Goal: Task Accomplishment & Management: Use online tool/utility

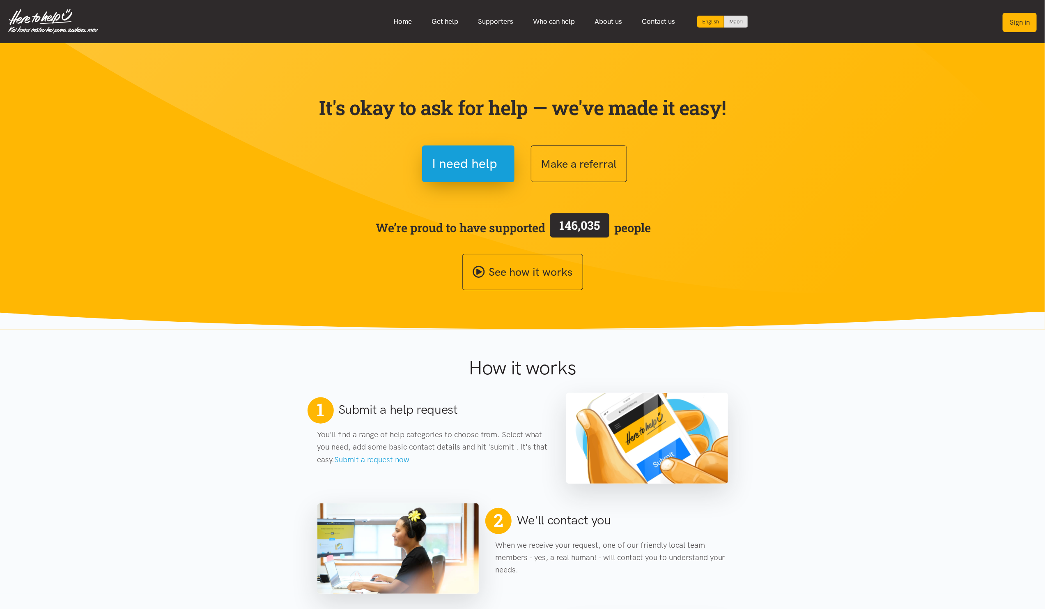
click at [1020, 16] on button "Sign in" at bounding box center [1020, 22] width 34 height 19
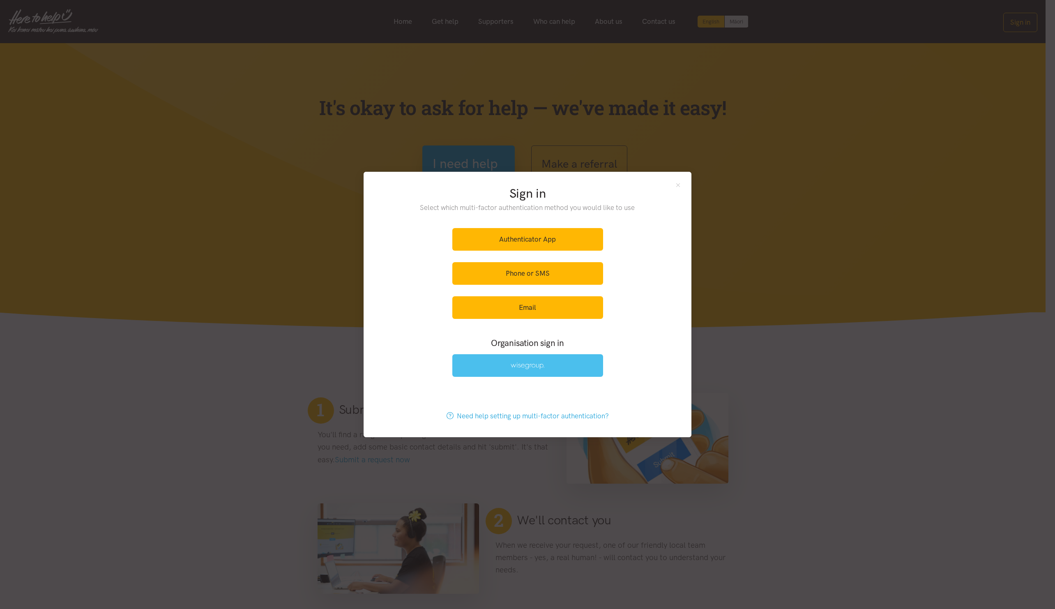
click at [497, 370] on link at bounding box center [527, 365] width 151 height 23
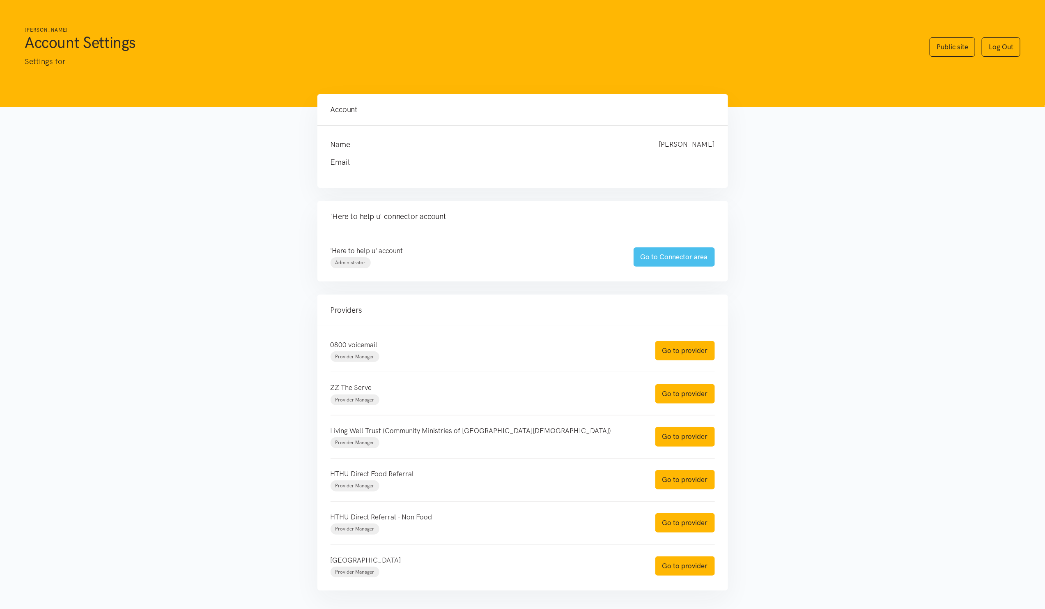
click at [702, 263] on link "Go to Connector area" at bounding box center [674, 256] width 81 height 19
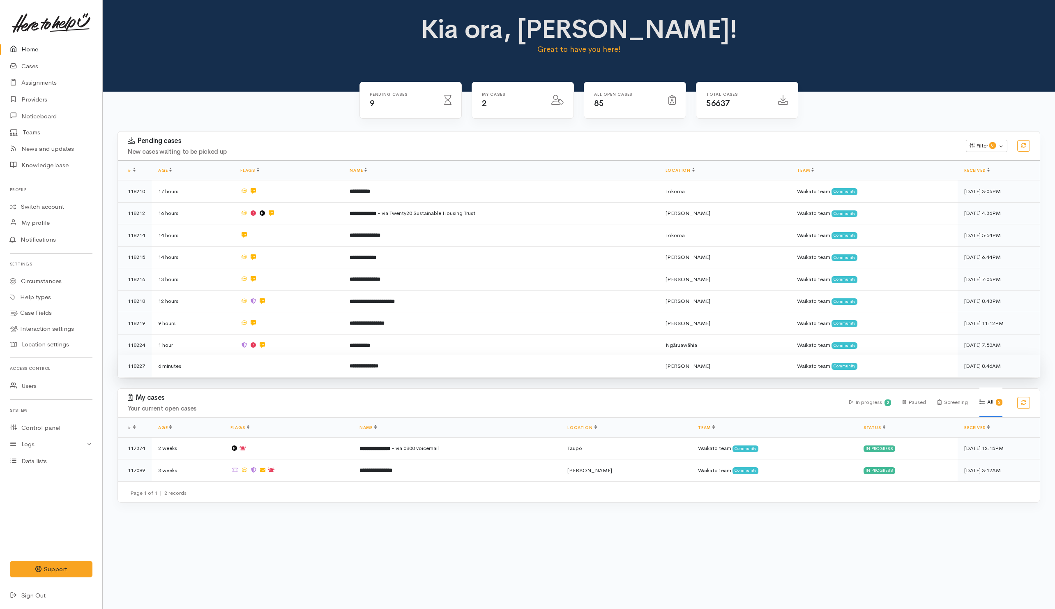
click at [306, 370] on td at bounding box center [288, 366] width 109 height 22
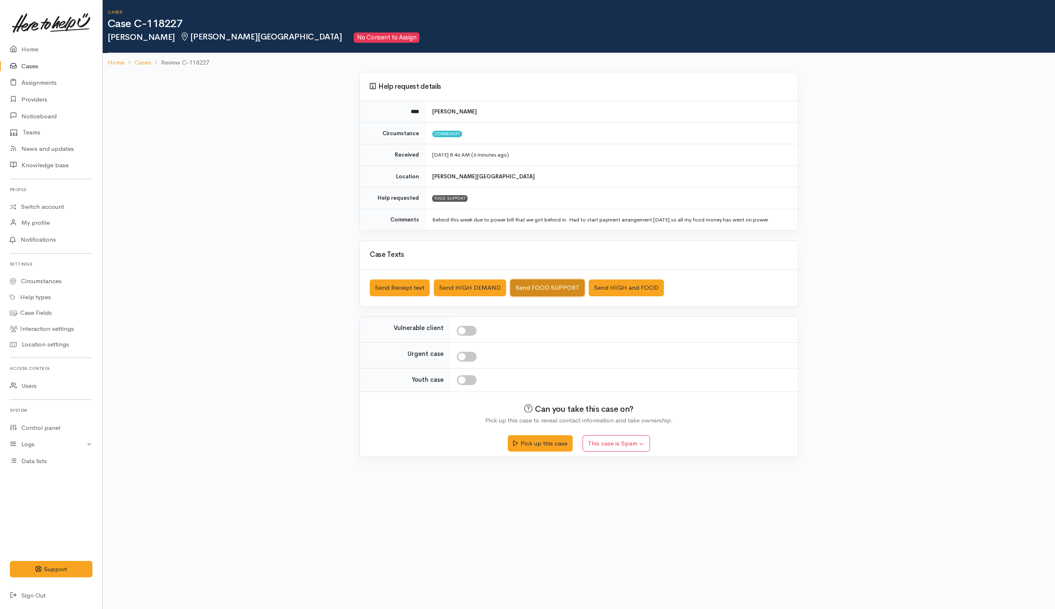
click at [539, 283] on button "Send FOOD SUPPORT" at bounding box center [547, 287] width 74 height 17
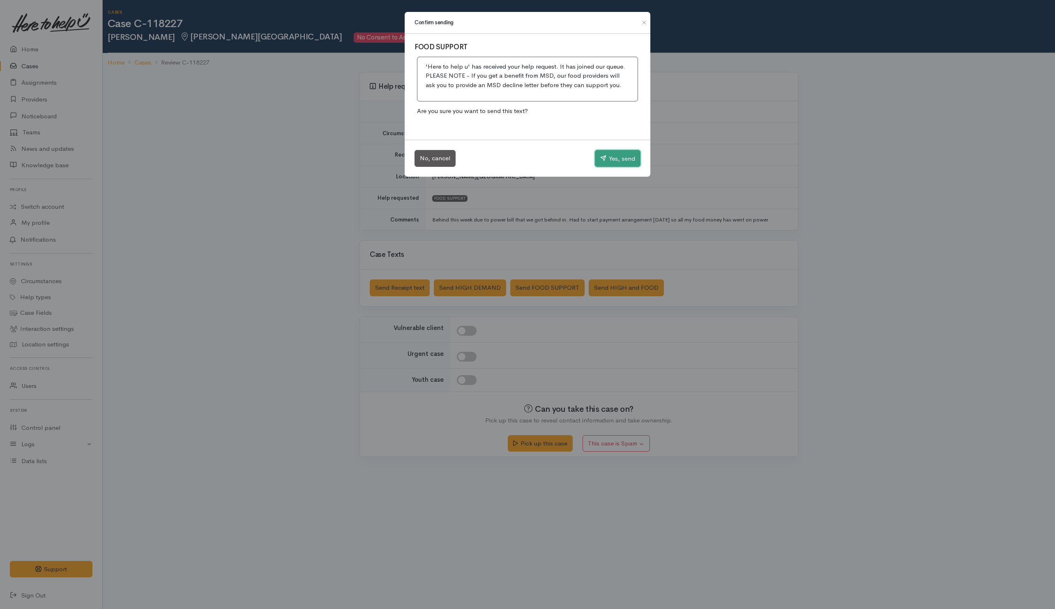
click at [614, 154] on button "Yes, send" at bounding box center [618, 158] width 46 height 17
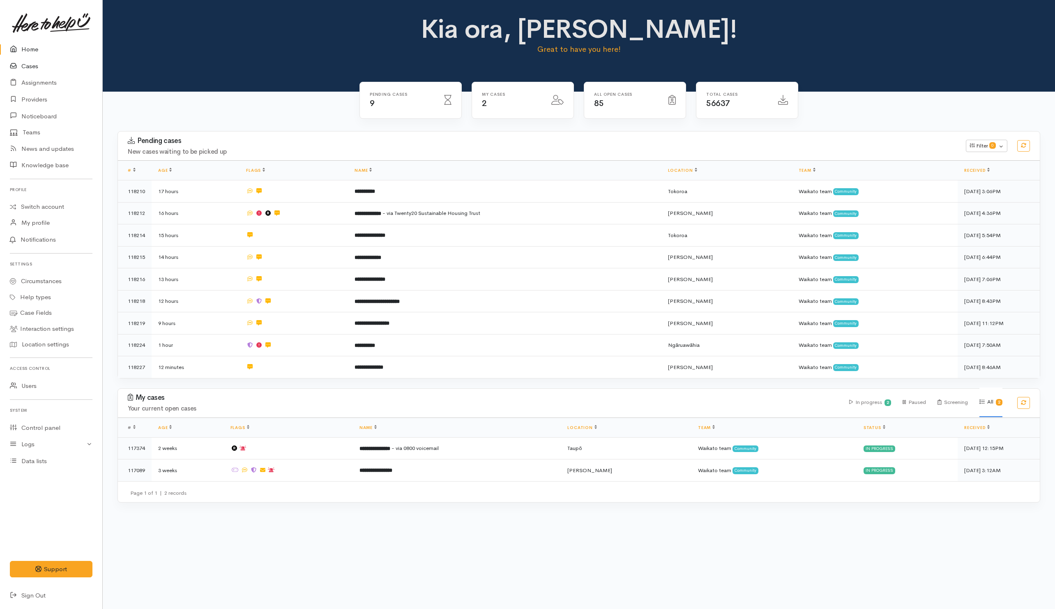
click at [22, 64] on link "Cases" at bounding box center [51, 66] width 102 height 17
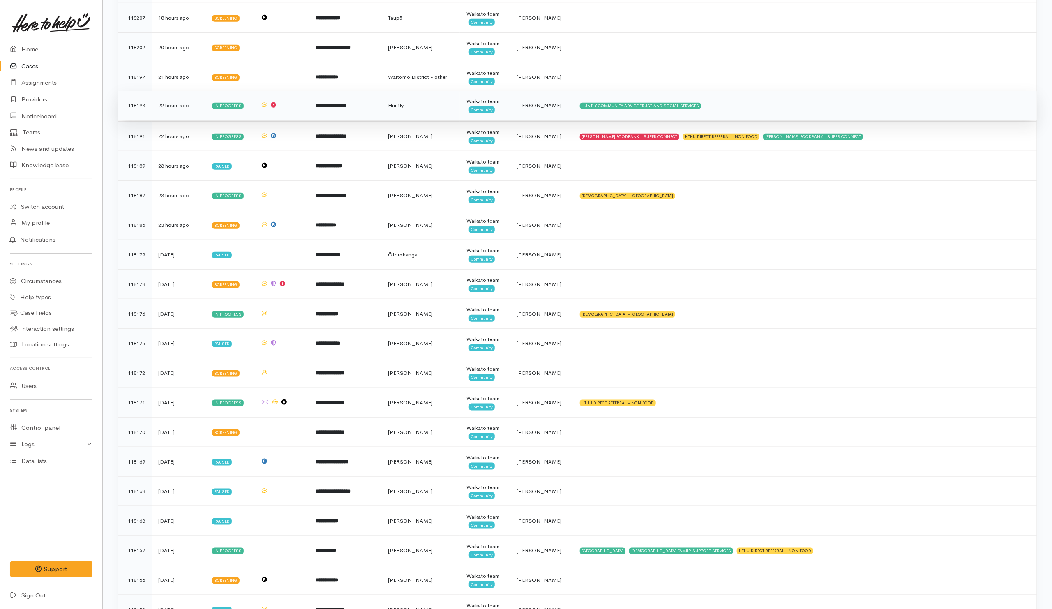
scroll to position [555, 0]
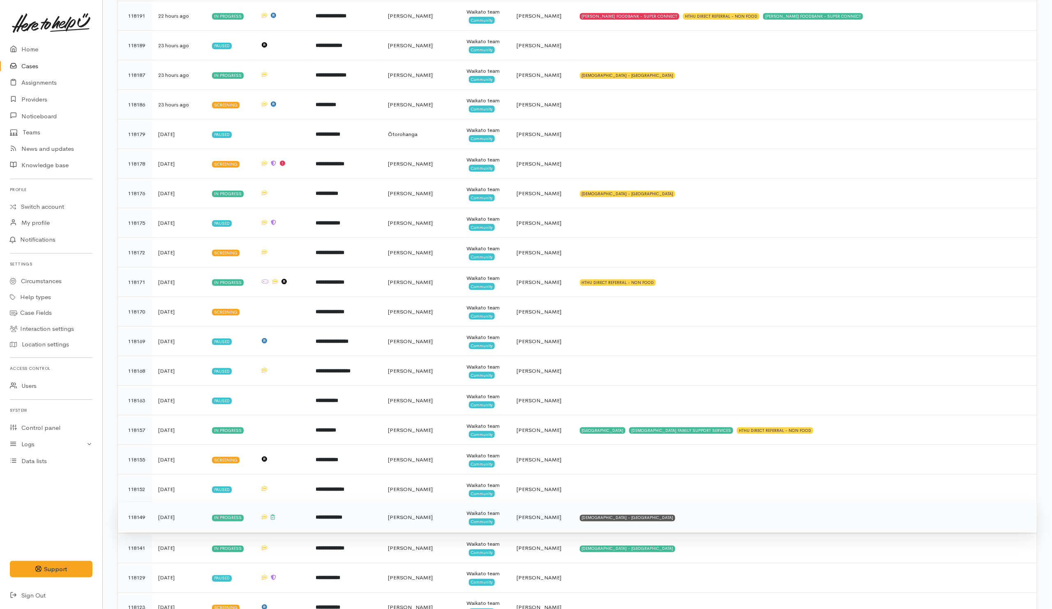
click at [677, 532] on td "SALVATION ARMY - HAMILTON CITY" at bounding box center [805, 518] width 464 height 30
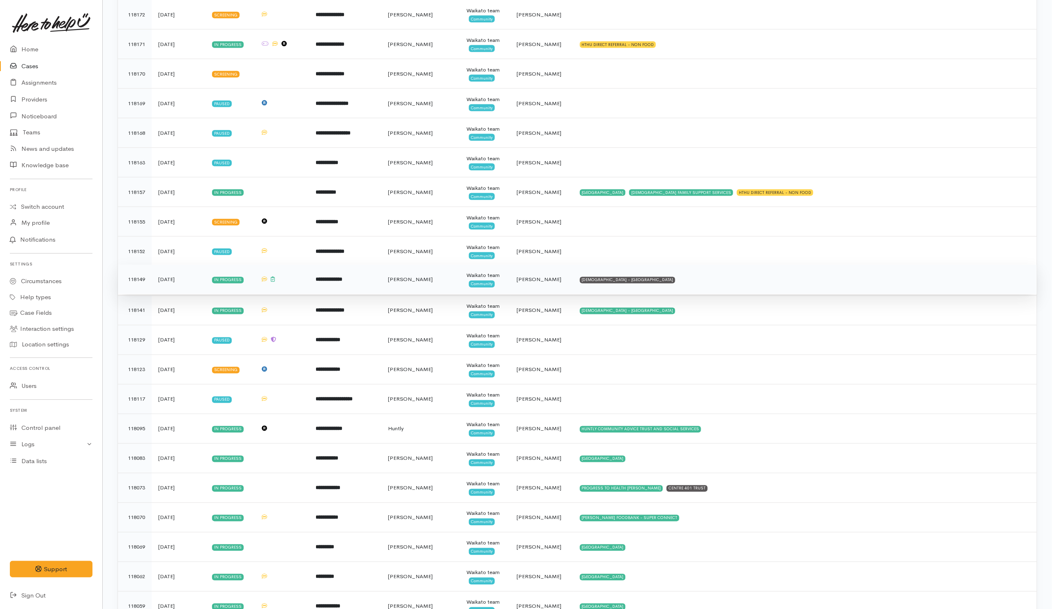
scroll to position [801, 0]
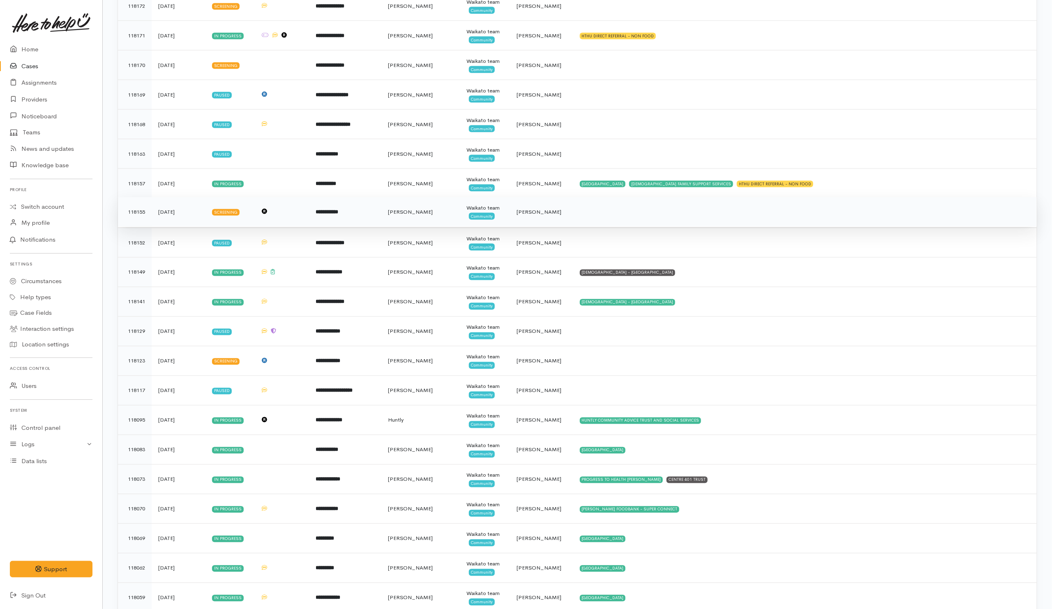
click at [617, 224] on td at bounding box center [805, 212] width 464 height 30
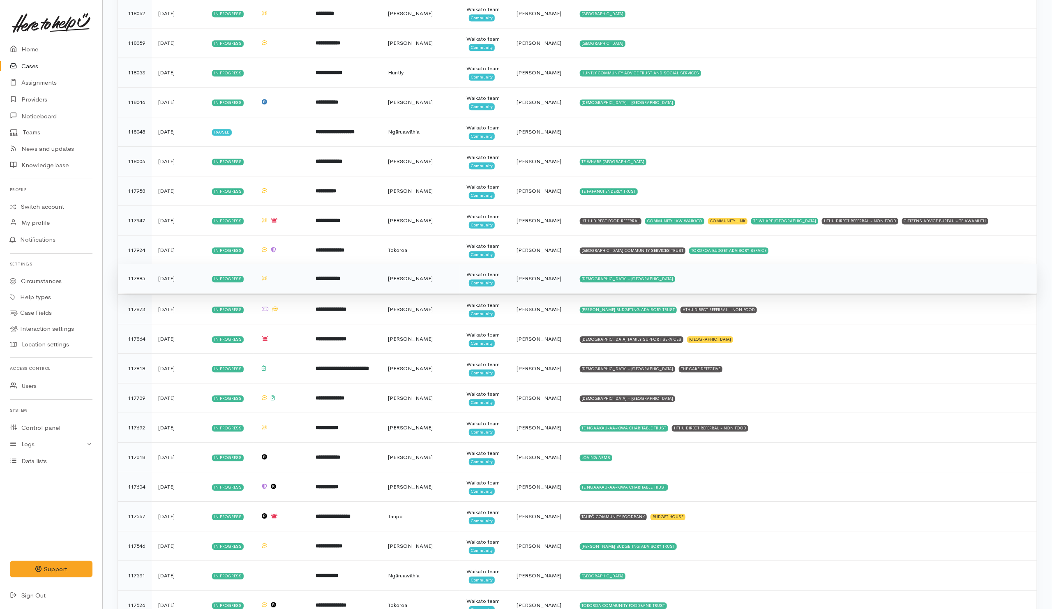
scroll to position [1417, 0]
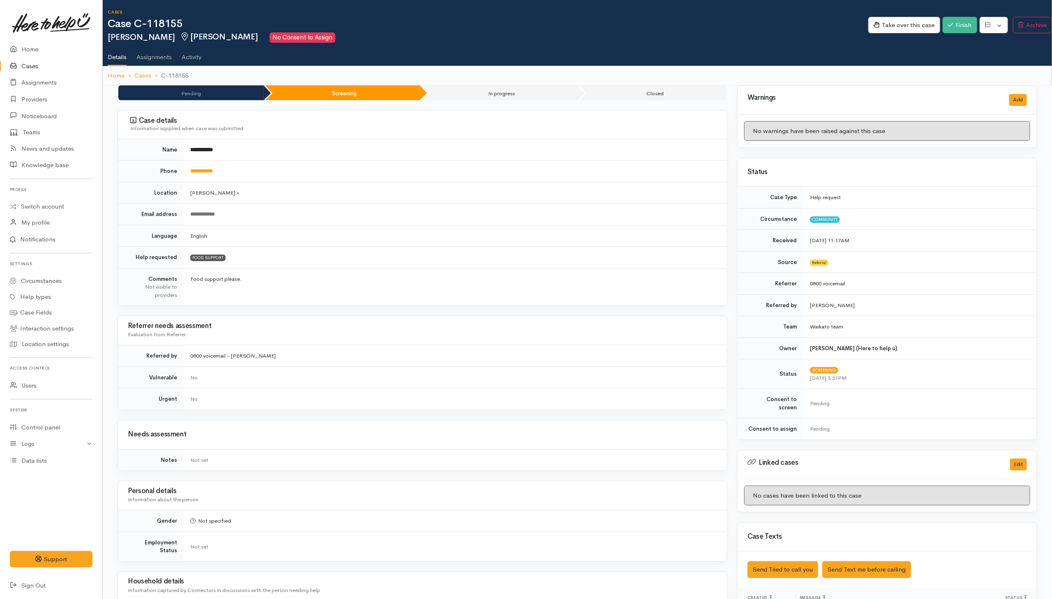
click at [193, 58] on link "Activity" at bounding box center [192, 54] width 20 height 23
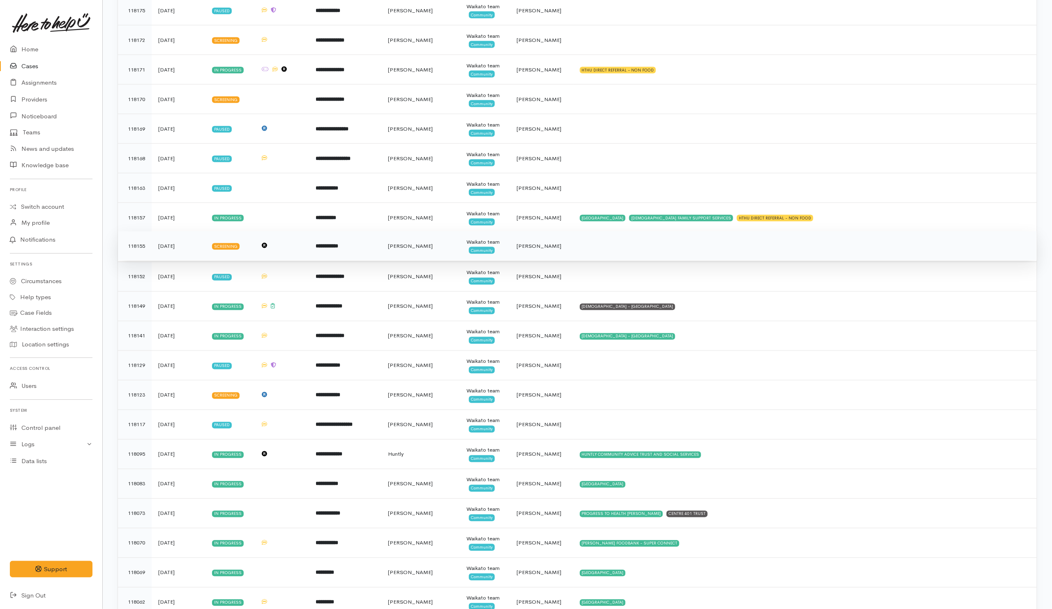
scroll to position [863, 0]
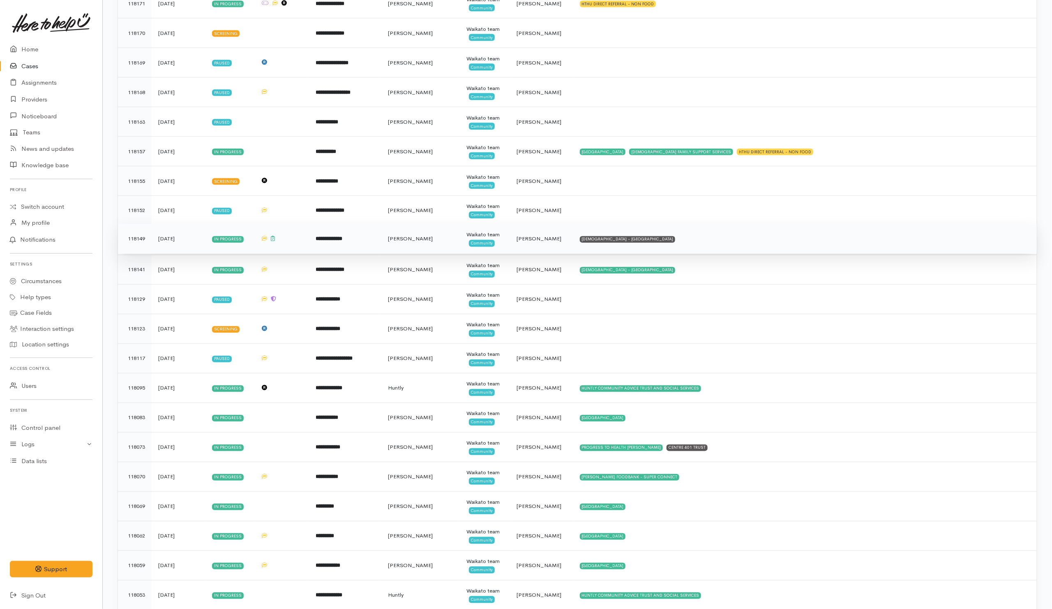
click at [697, 249] on td "SALVATION ARMY - HAMILTON CITY" at bounding box center [805, 239] width 464 height 30
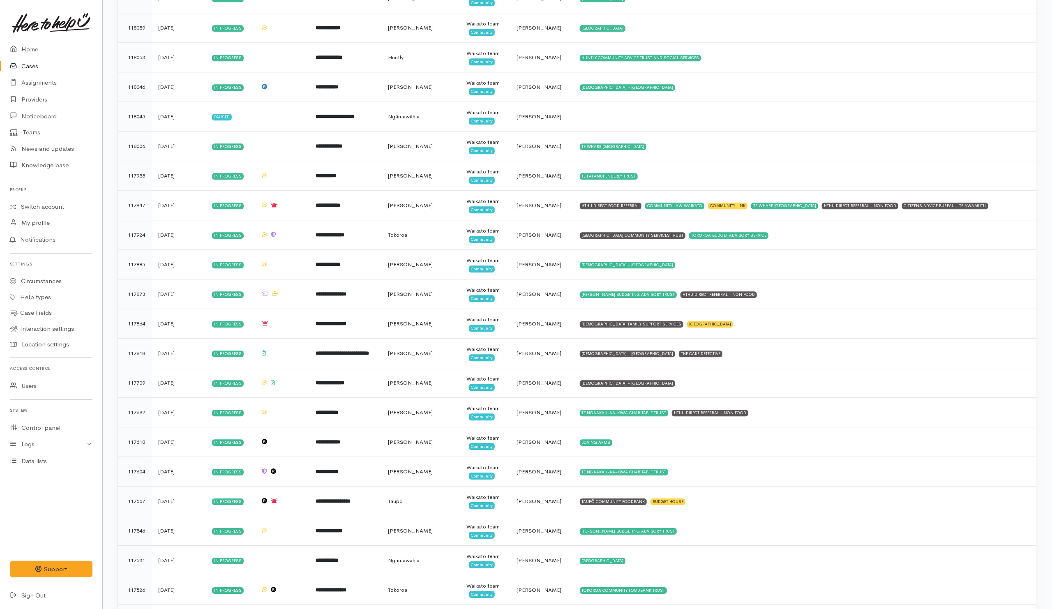
scroll to position [1417, 0]
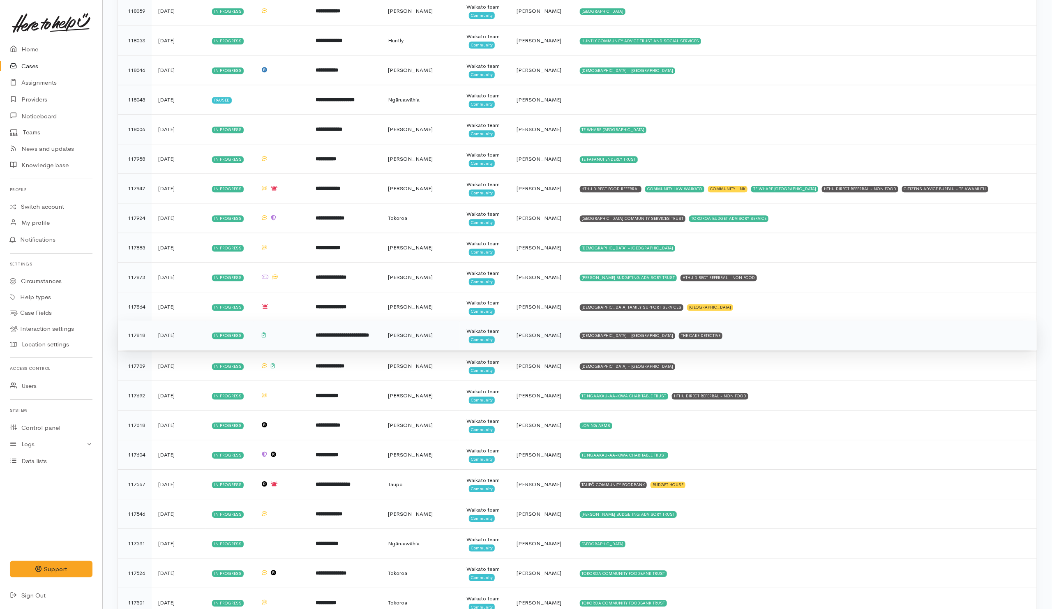
click at [730, 350] on td "SALVATION ARMY - HAMILTON CITY THE CAKE DETECTIVE" at bounding box center [805, 335] width 464 height 30
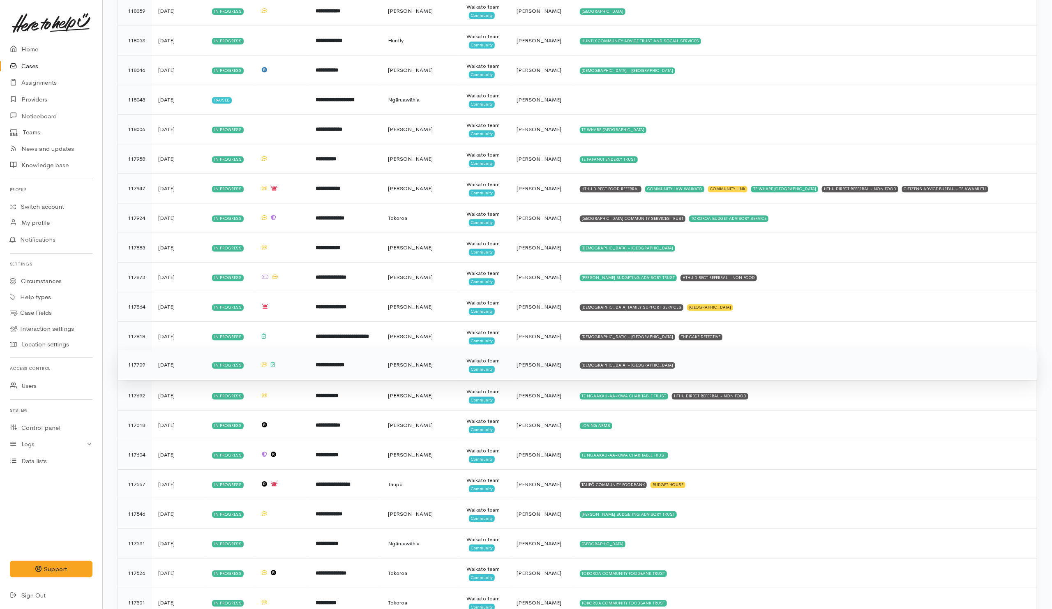
click at [716, 372] on td "SALVATION ARMY - HAMILTON CITY" at bounding box center [805, 365] width 464 height 30
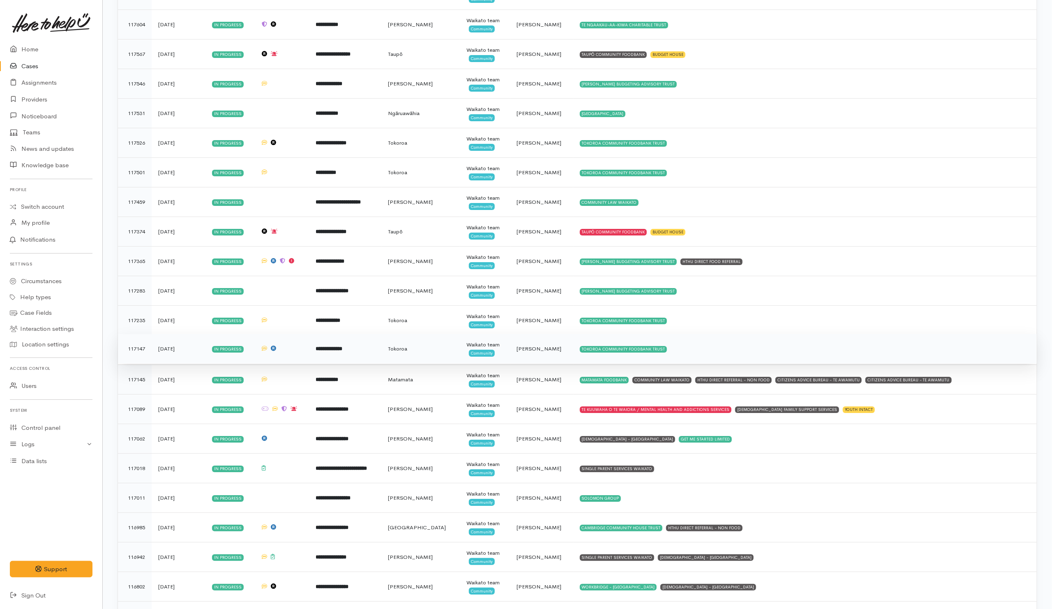
scroll to position [1848, 0]
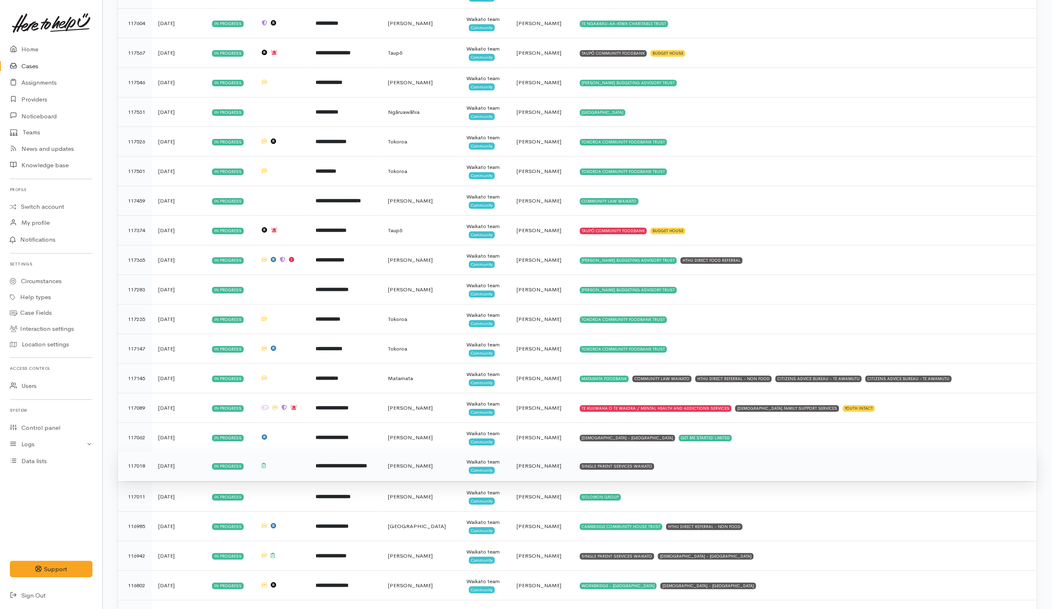
click at [665, 481] on td "SINGLE PARENT SERVICES WAIKATO" at bounding box center [805, 466] width 464 height 30
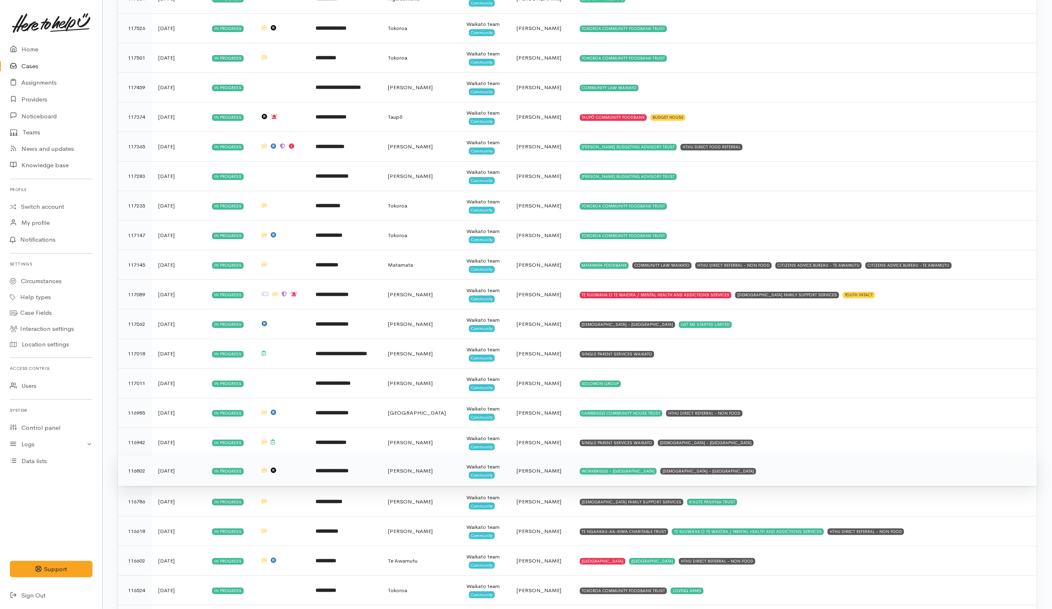
scroll to position [1972, 0]
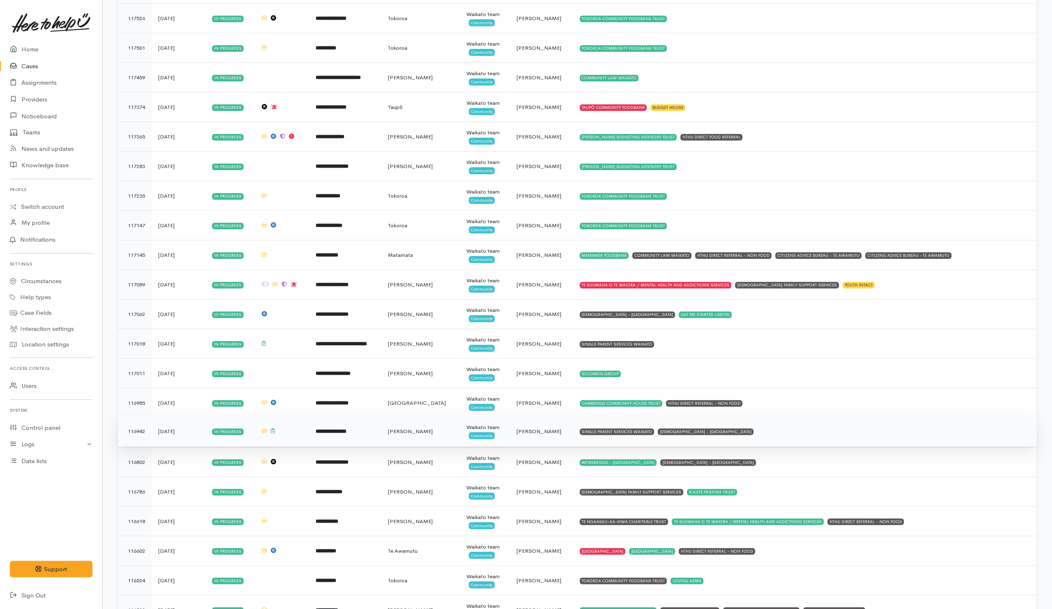
click at [753, 446] on td "SINGLE PARENT SERVICES WAIKATO SALVATION ARMY - HAMILTON CITY" at bounding box center [805, 432] width 464 height 30
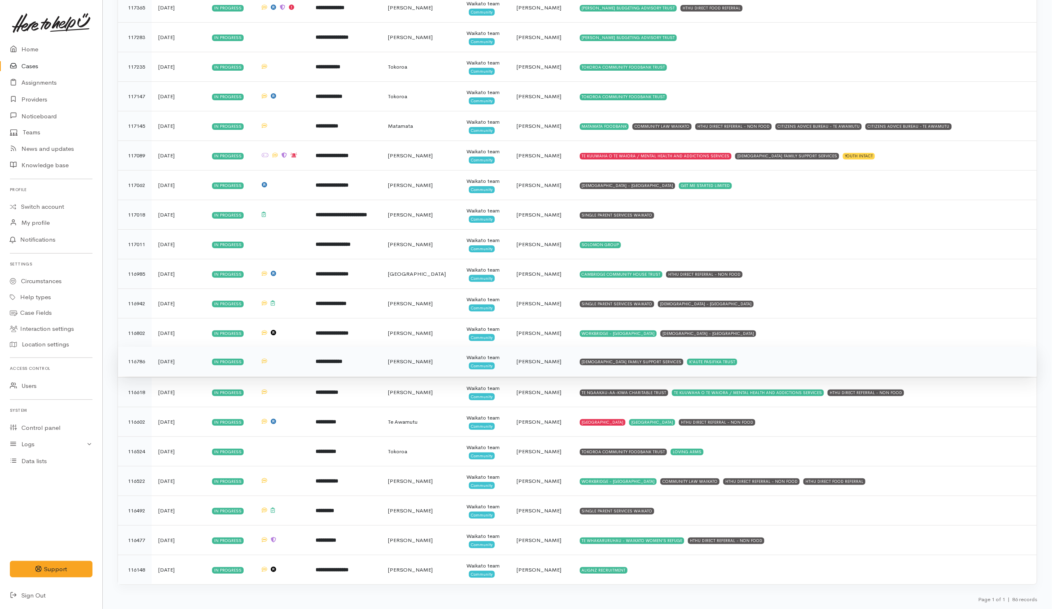
scroll to position [2118, 0]
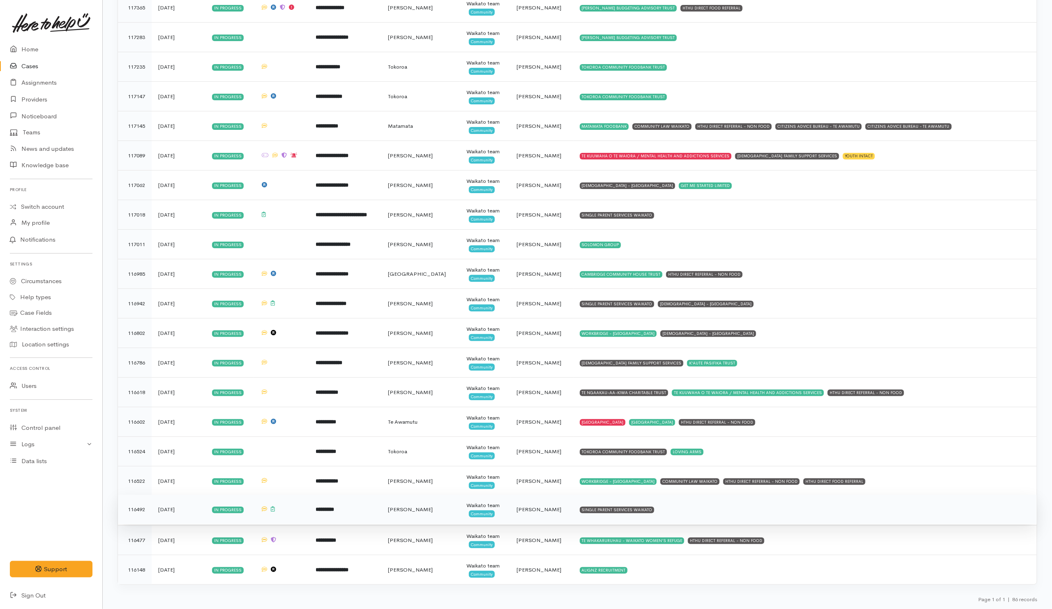
click at [697, 511] on td "SINGLE PARENT SERVICES WAIKATO" at bounding box center [805, 510] width 464 height 30
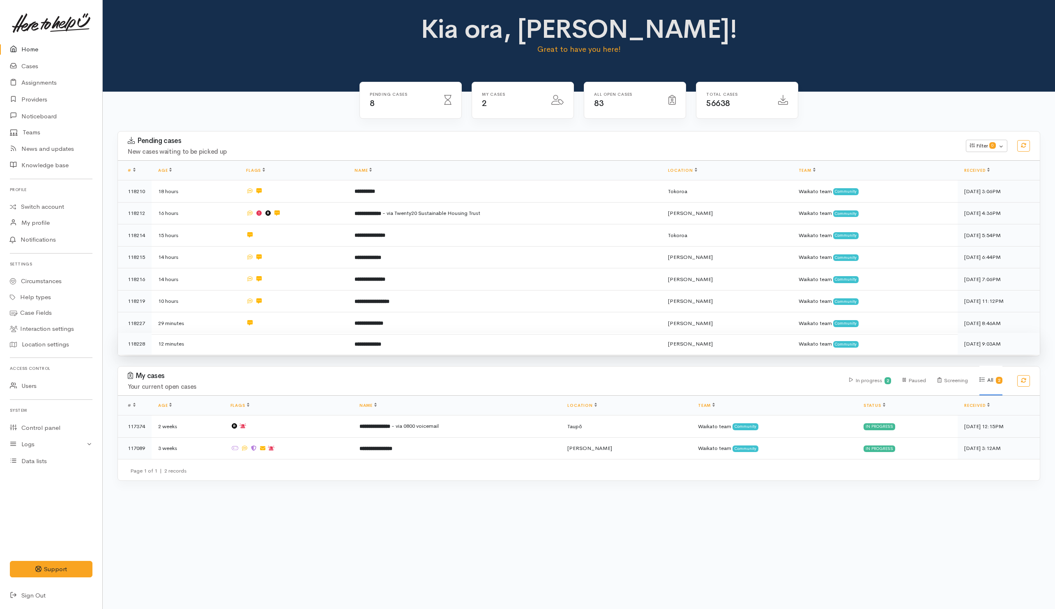
click at [280, 338] on td at bounding box center [293, 344] width 108 height 22
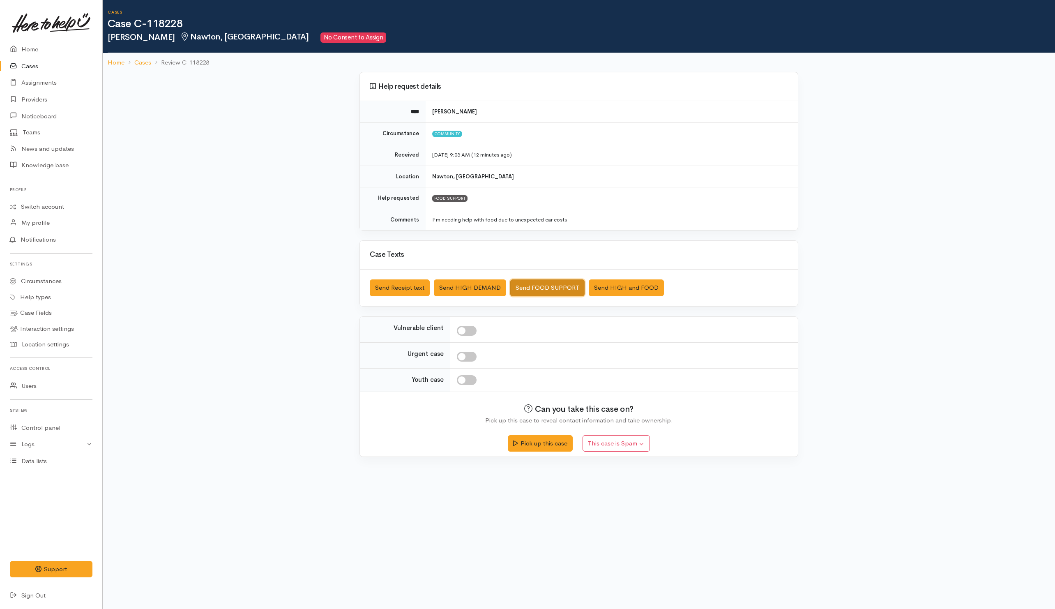
click at [547, 291] on button "Send FOOD SUPPORT" at bounding box center [547, 287] width 74 height 17
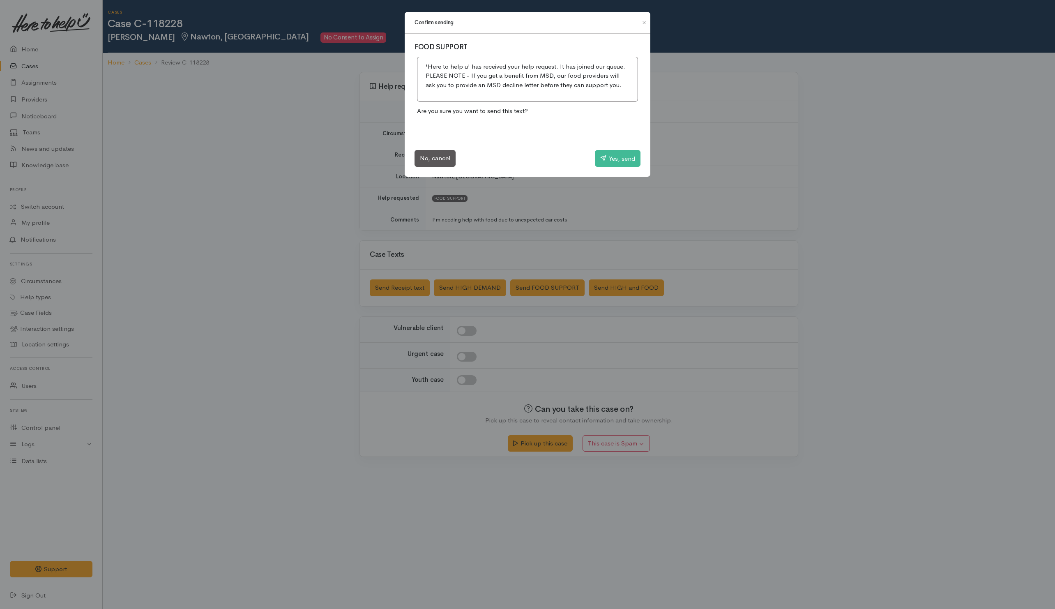
click at [618, 150] on div "No, cancel Yes, send" at bounding box center [528, 158] width 246 height 37
click at [618, 157] on button "Yes, send" at bounding box center [618, 158] width 46 height 17
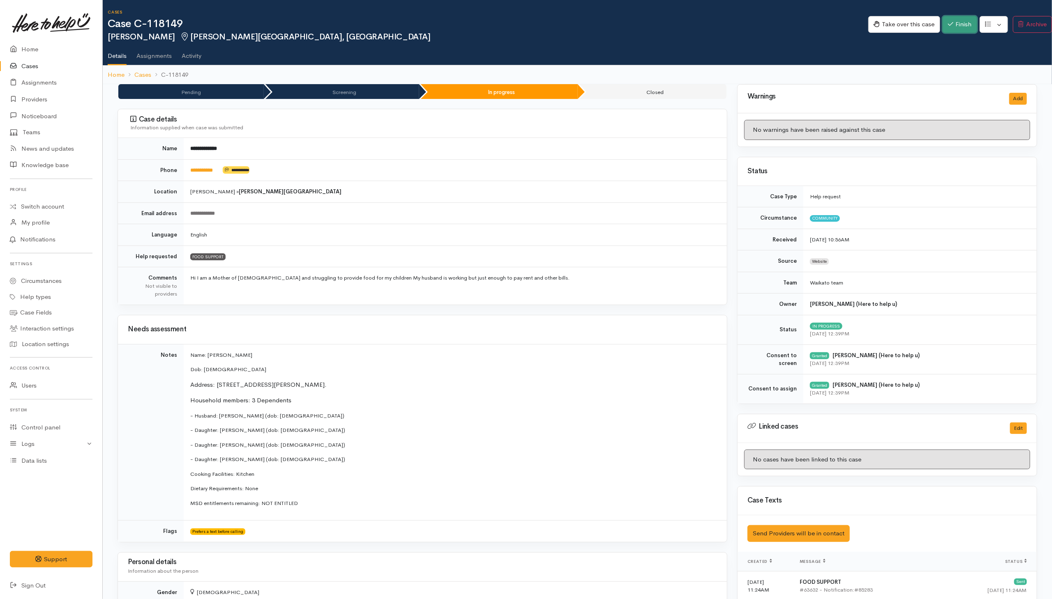
click at [700, 23] on button "Finish" at bounding box center [959, 24] width 35 height 17
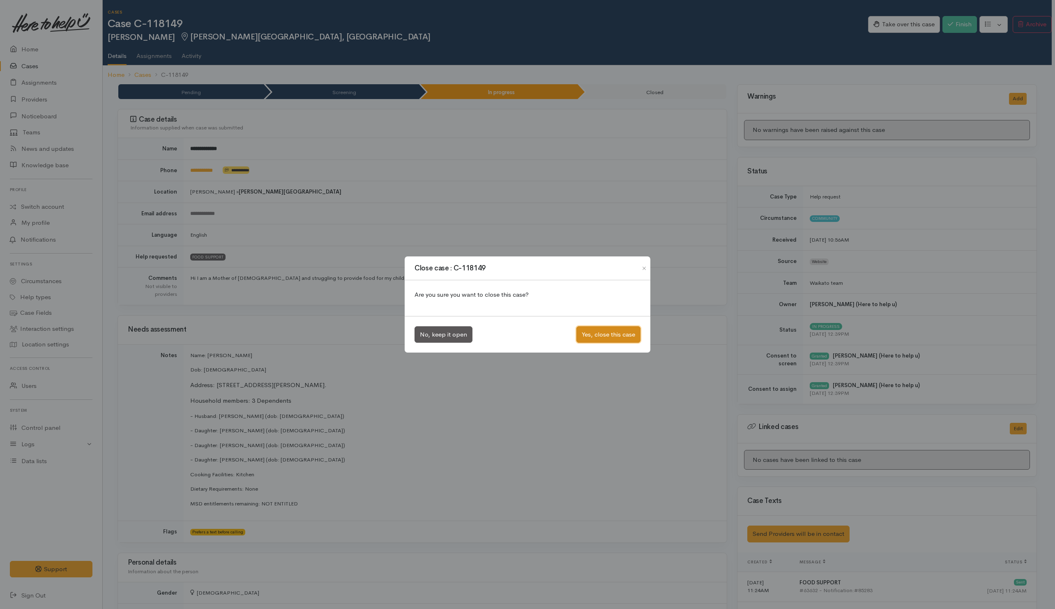
click at [589, 336] on button "Yes, close this case" at bounding box center [608, 334] width 64 height 17
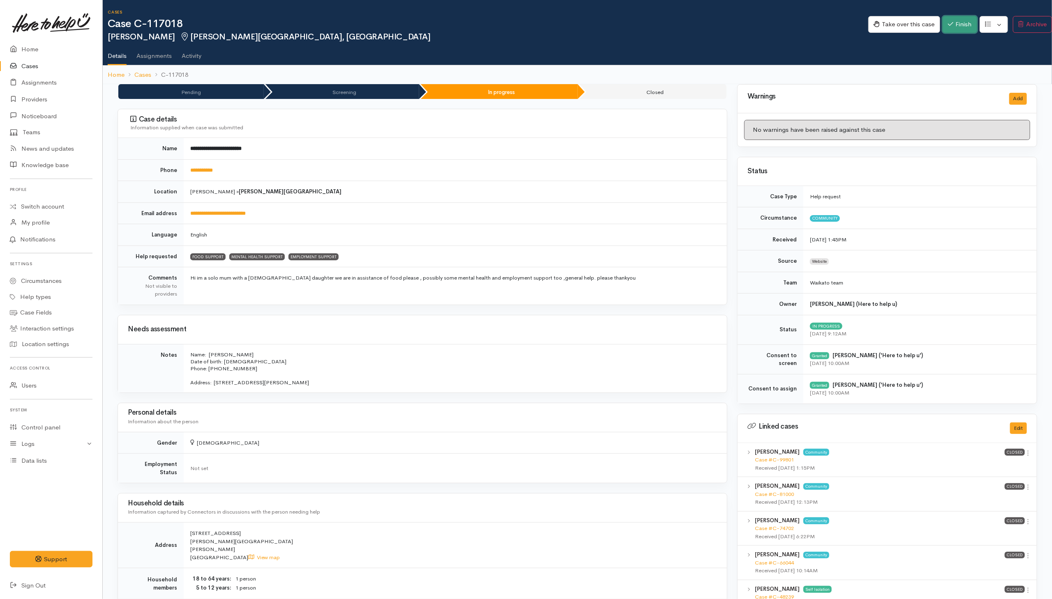
click at [951, 28] on button "Finish" at bounding box center [959, 24] width 35 height 17
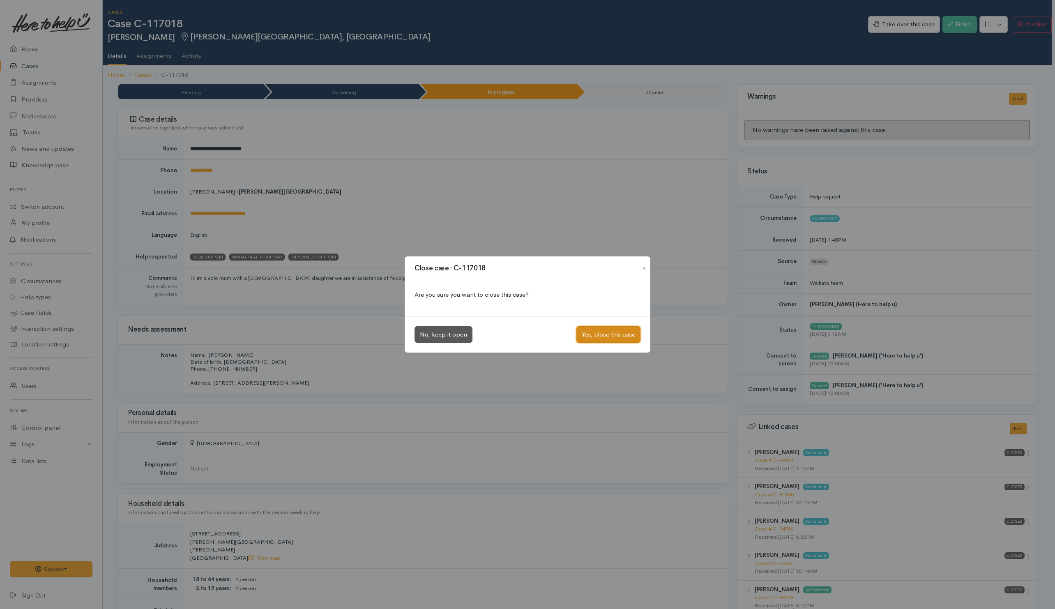
click at [620, 333] on button "Yes, close this case" at bounding box center [608, 334] width 64 height 17
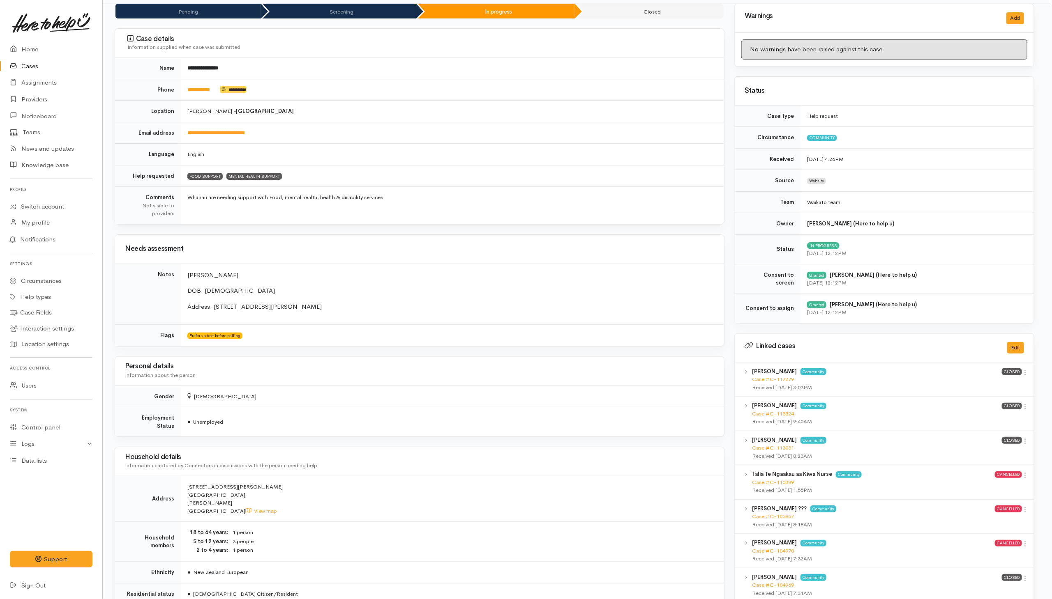
scroll to position [0, 3]
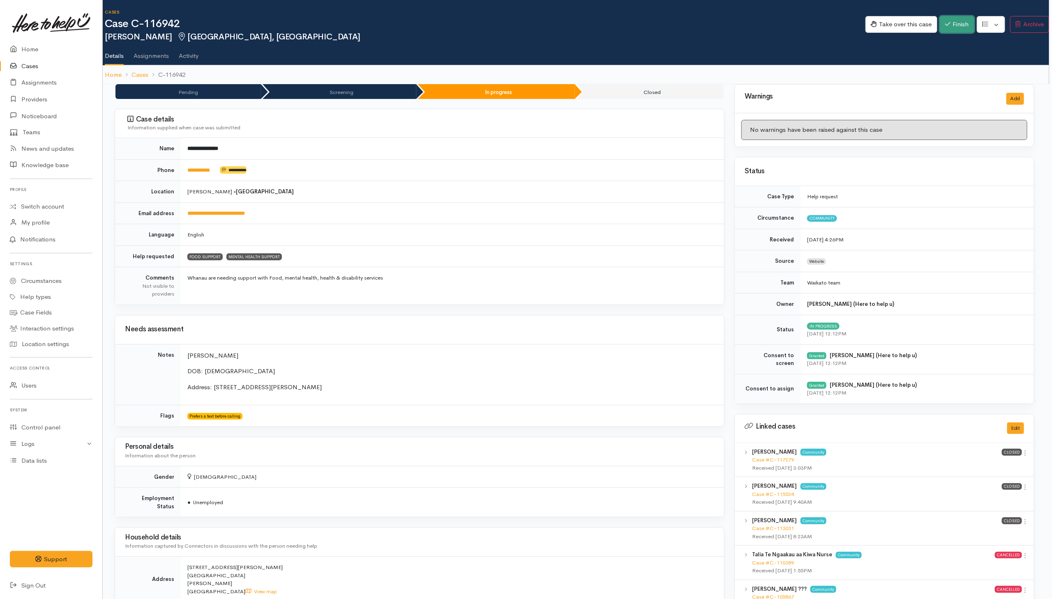
click at [948, 26] on button "Finish" at bounding box center [956, 24] width 35 height 17
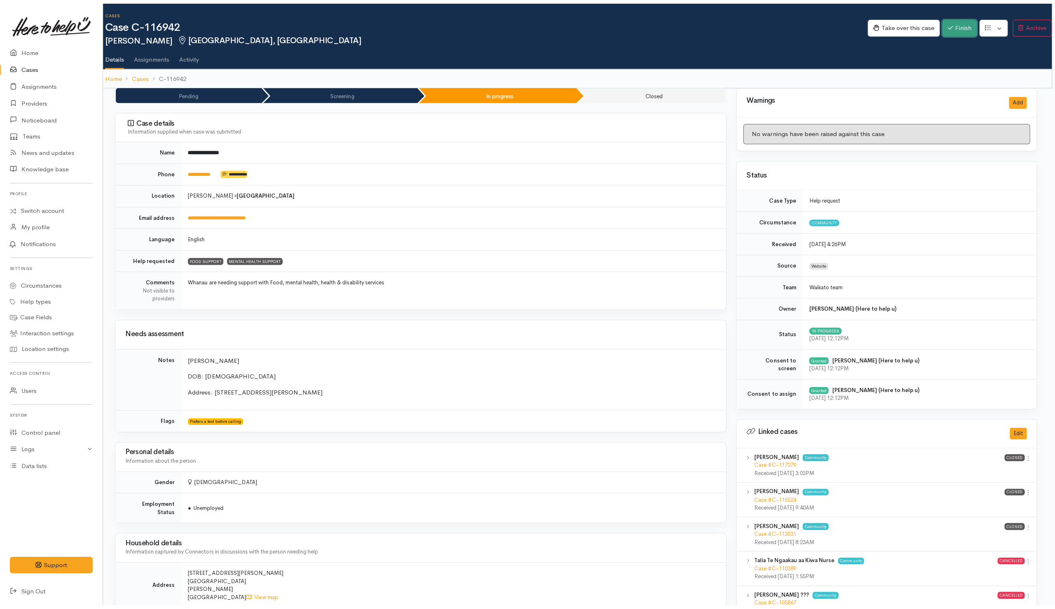
scroll to position [0, 2]
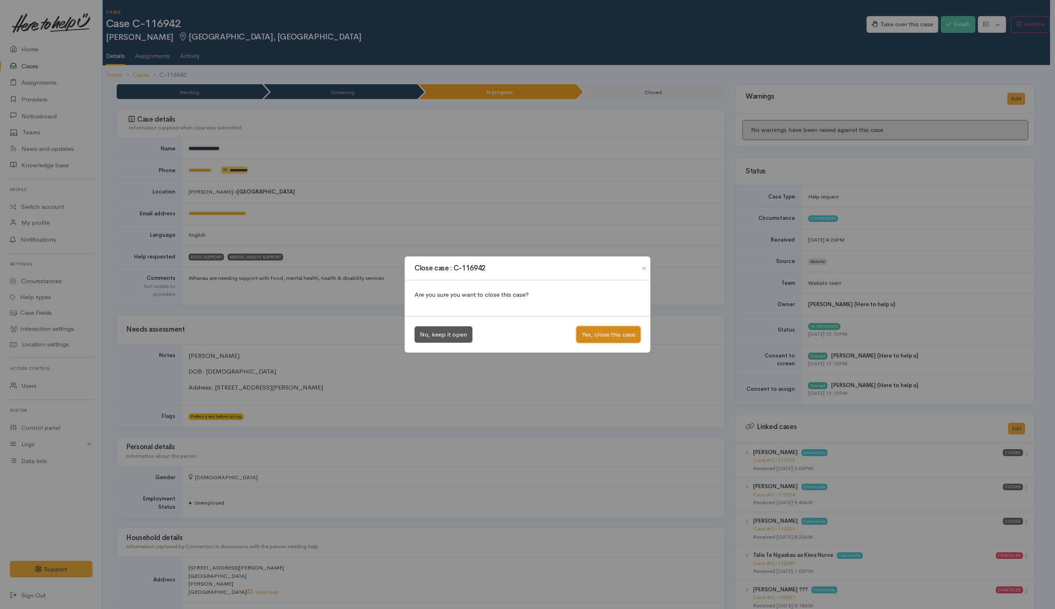
click at [620, 336] on button "Yes, close this case" at bounding box center [608, 334] width 64 height 17
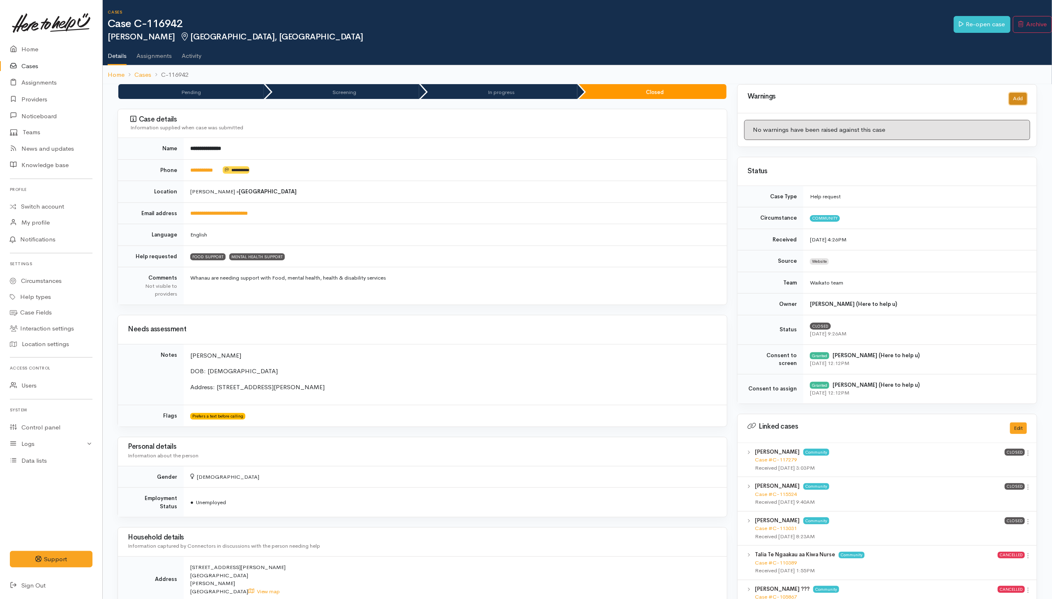
click at [1018, 100] on button "Add" at bounding box center [1018, 99] width 18 height 12
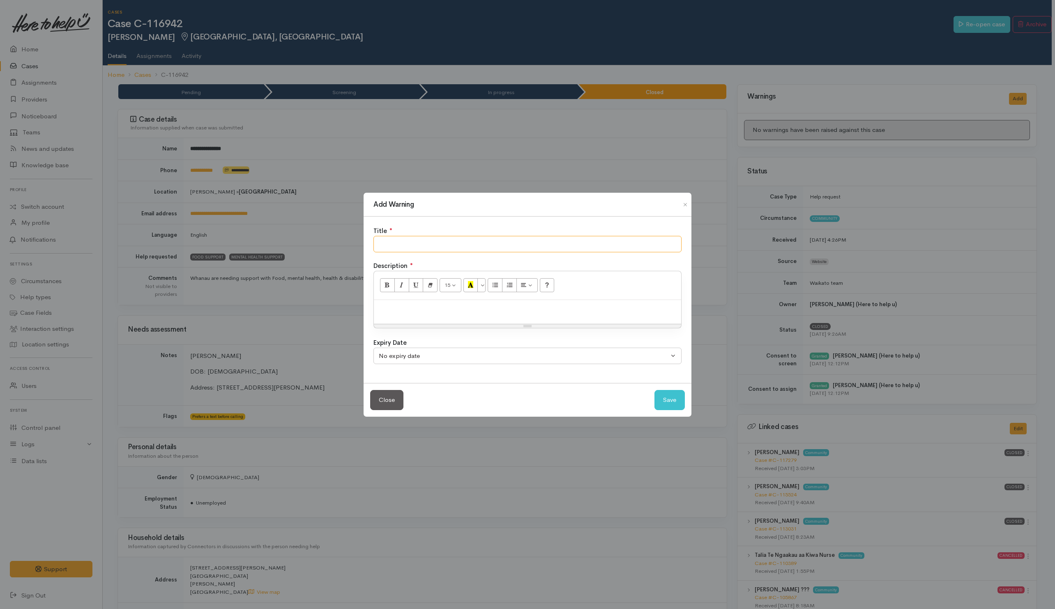
click at [428, 240] on input "text" at bounding box center [527, 244] width 308 height 17
type input "NO SHOW"
drag, startPoint x: 436, startPoint y: 316, endPoint x: 426, endPoint y: 303, distance: 16.6
click at [436, 313] on div at bounding box center [527, 312] width 307 height 24
click at [674, 403] on button "Save" at bounding box center [669, 400] width 30 height 20
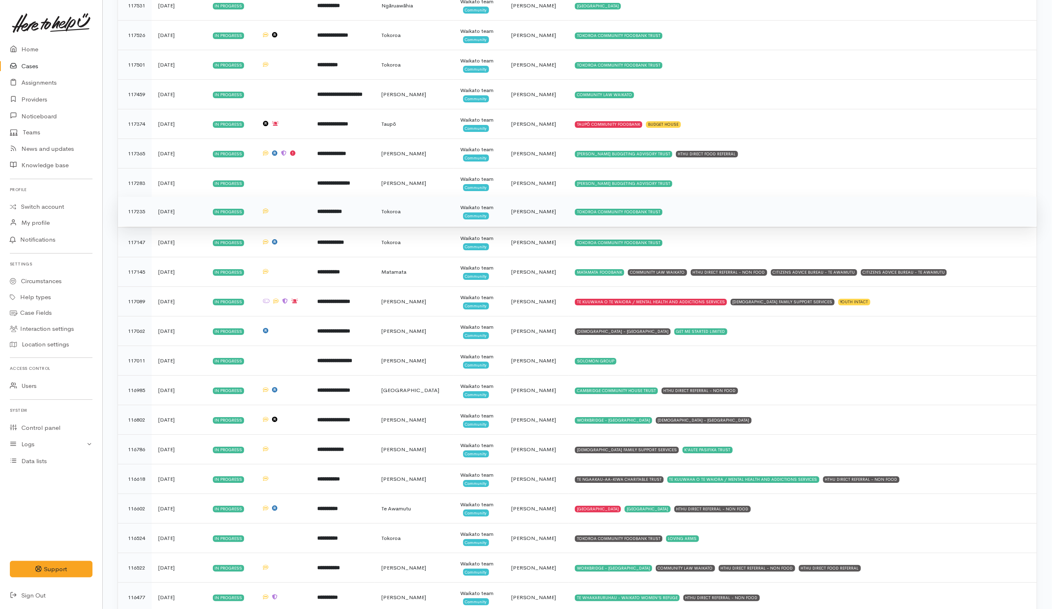
scroll to position [1940, 0]
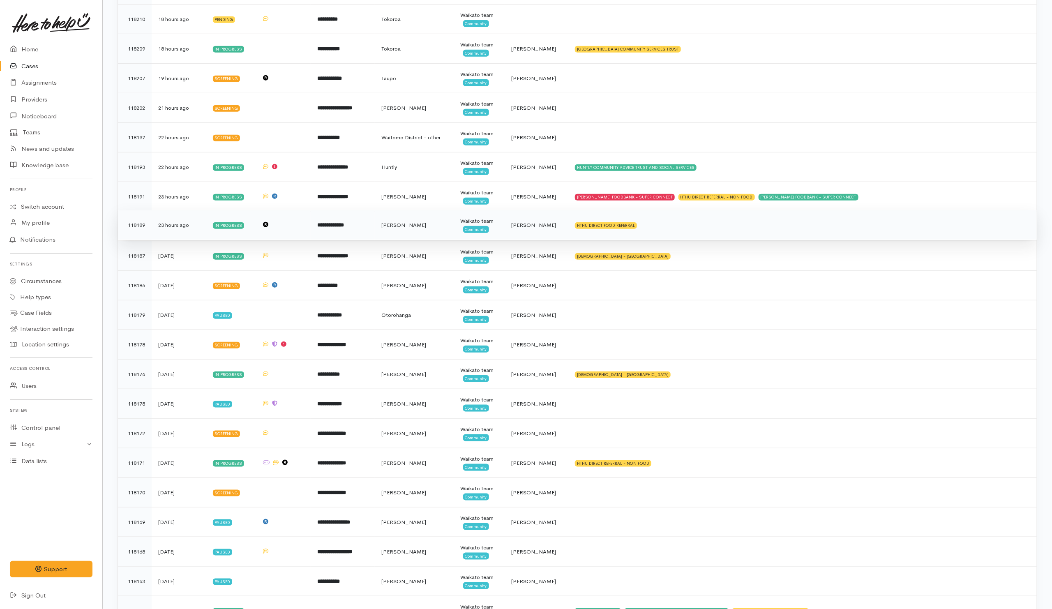
scroll to position [431, 0]
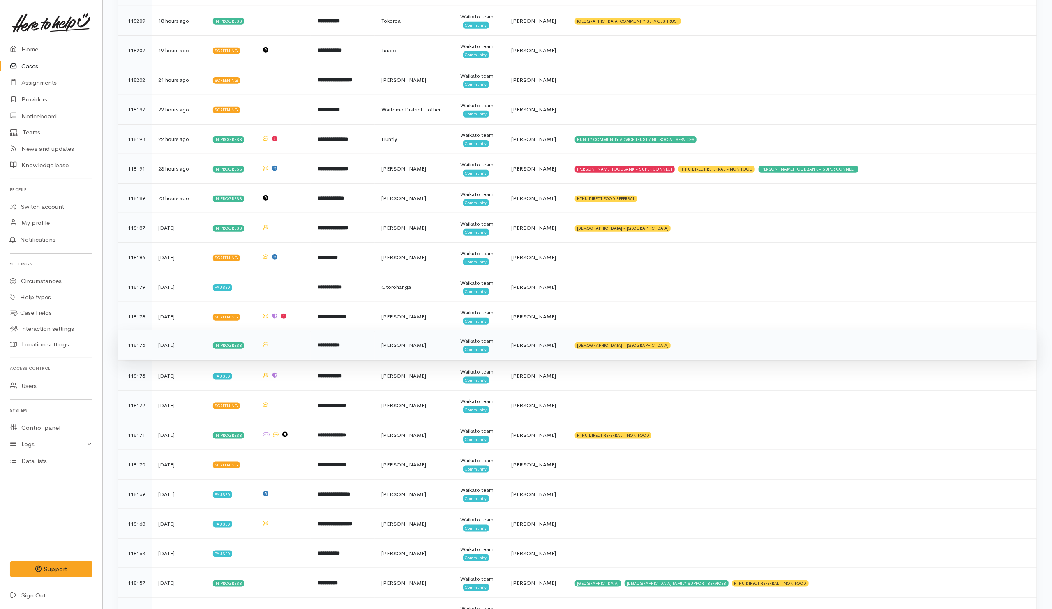
click at [718, 354] on td "SALVATION ARMY - HAMILTON CITY" at bounding box center [802, 345] width 468 height 30
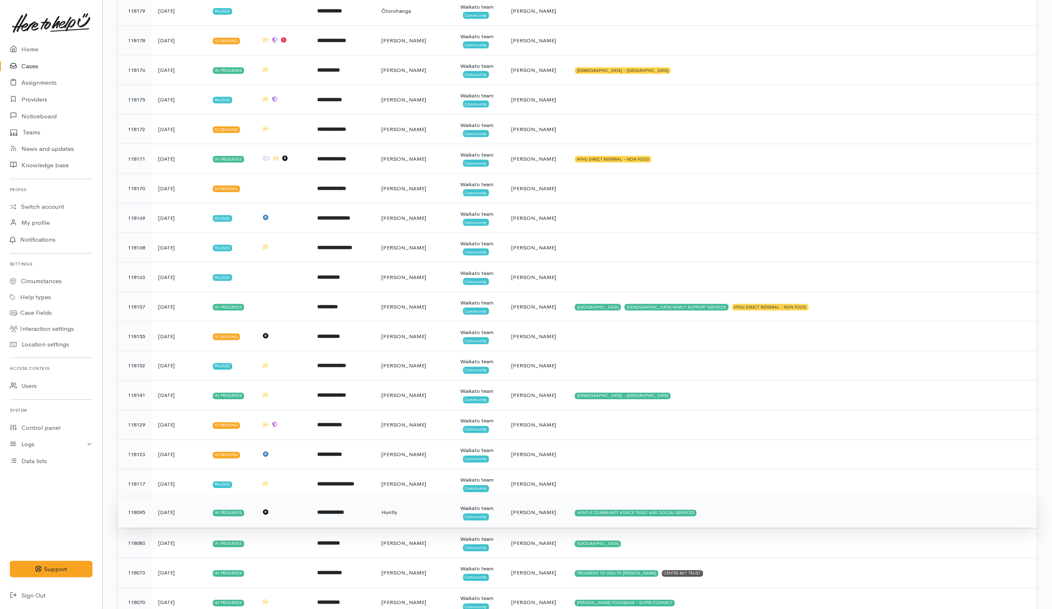
scroll to position [678, 0]
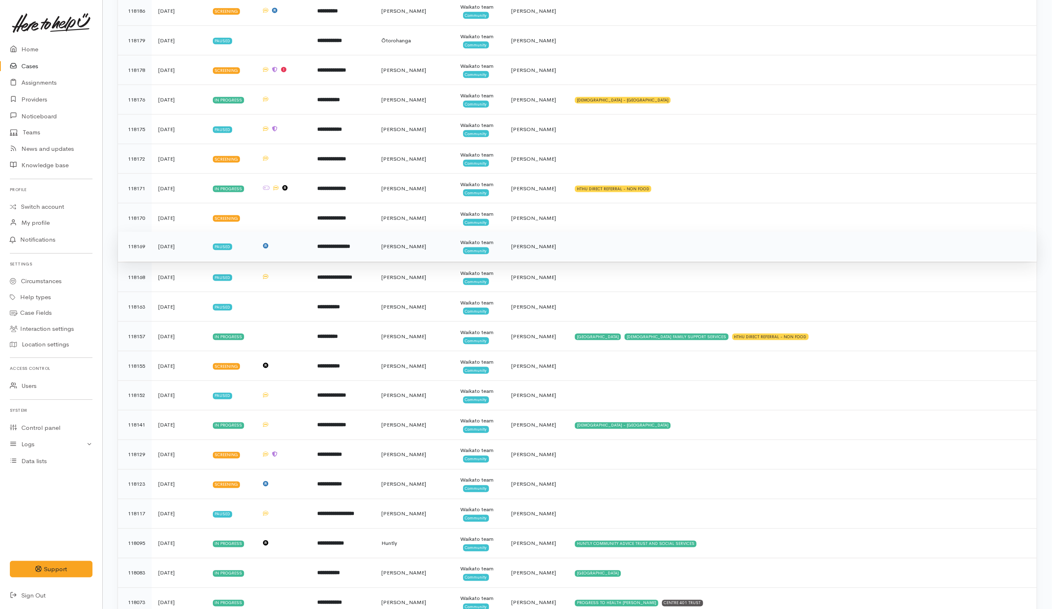
click at [581, 252] on td at bounding box center [802, 247] width 468 height 30
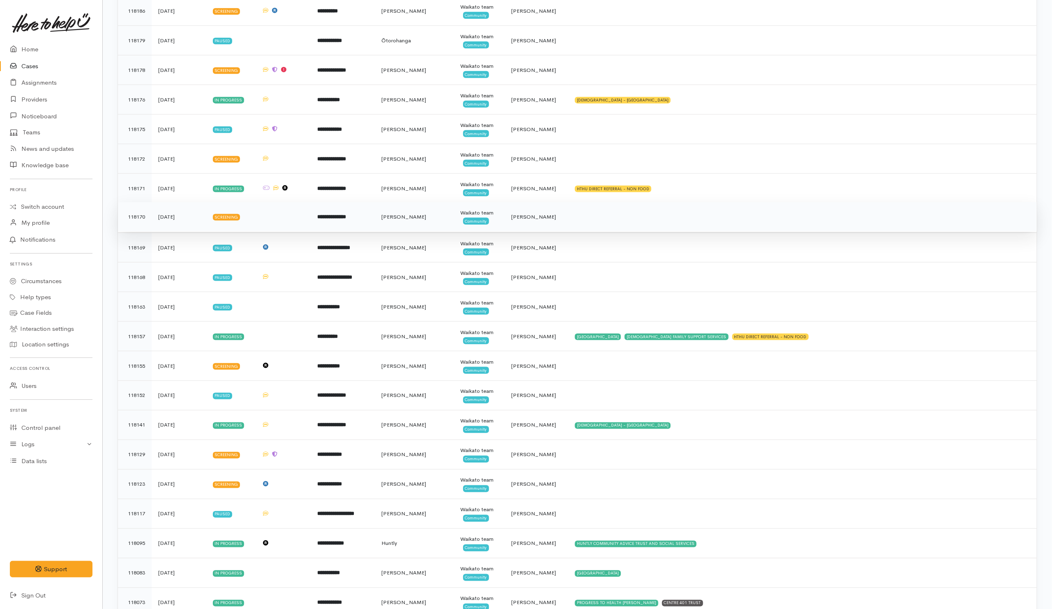
click at [584, 228] on td at bounding box center [802, 217] width 468 height 30
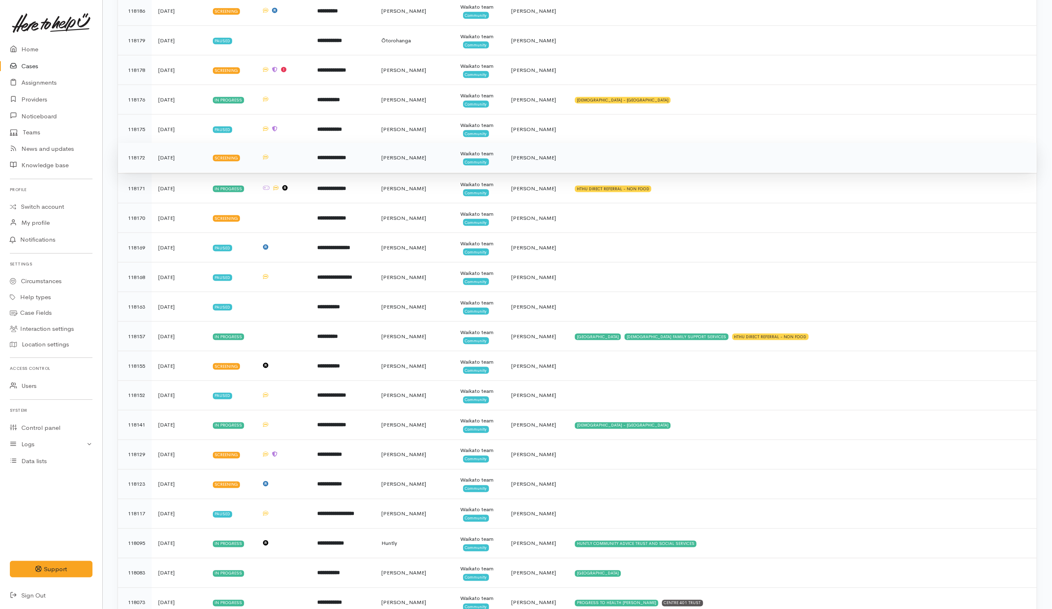
click at [577, 173] on td at bounding box center [802, 158] width 468 height 30
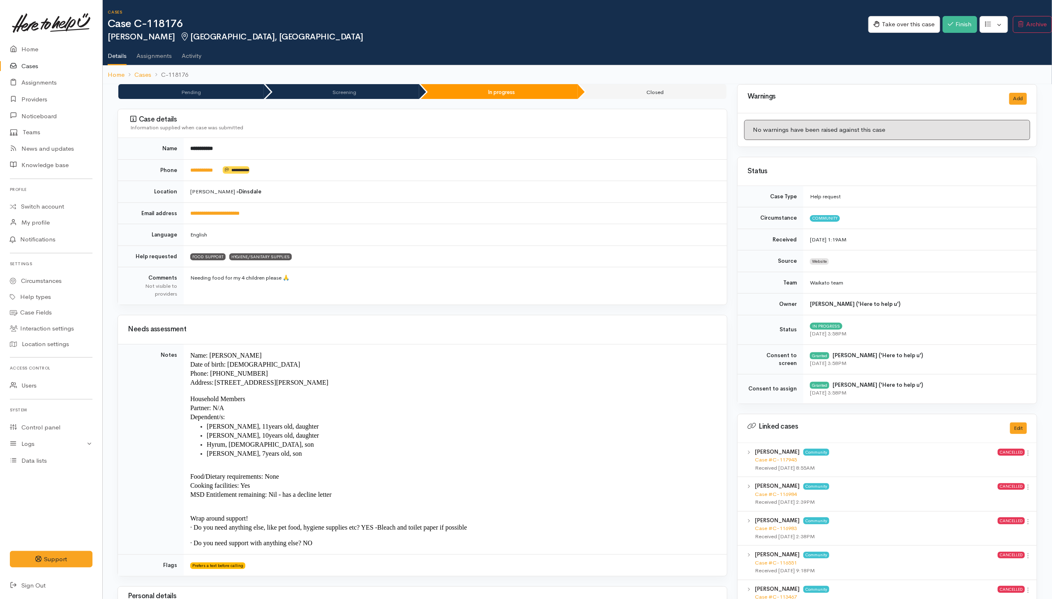
click at [197, 61] on link "Activity" at bounding box center [192, 52] width 20 height 23
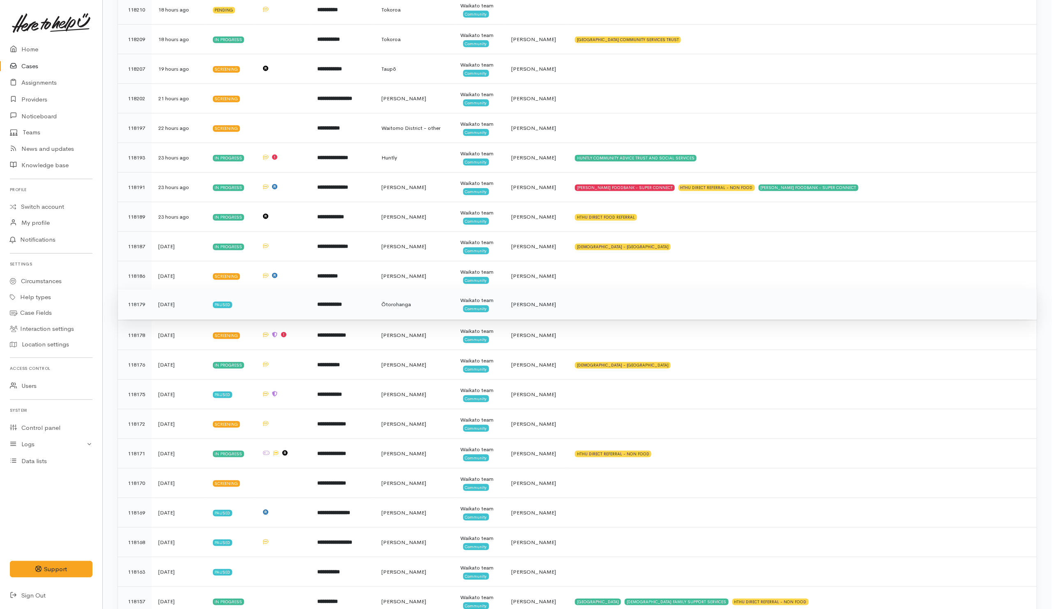
scroll to position [431, 0]
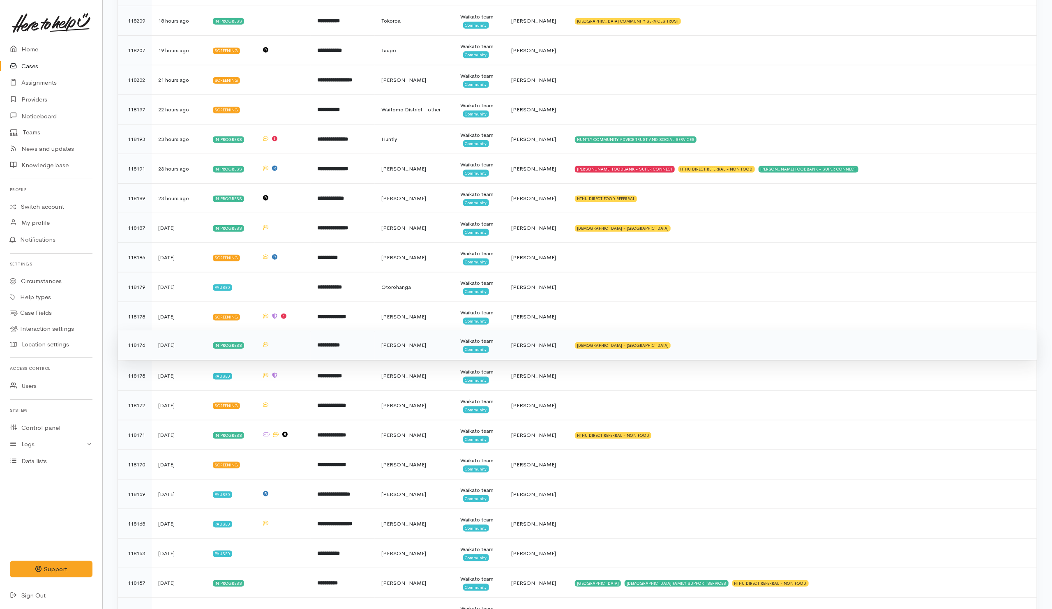
click at [700, 354] on td "[DEMOGRAPHIC_DATA] - [GEOGRAPHIC_DATA]" at bounding box center [802, 345] width 468 height 30
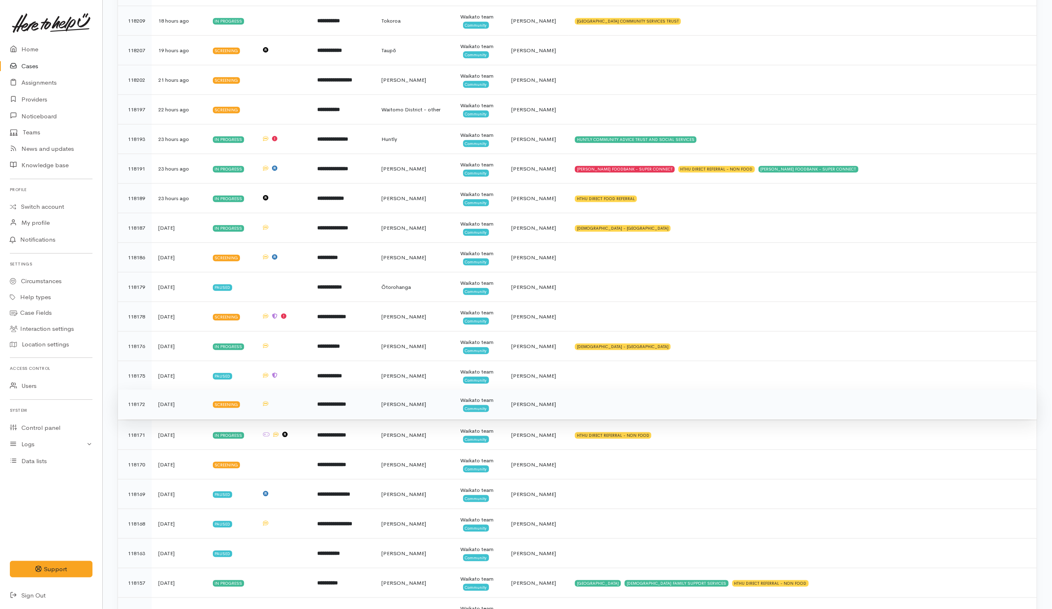
click at [594, 407] on td at bounding box center [802, 404] width 468 height 30
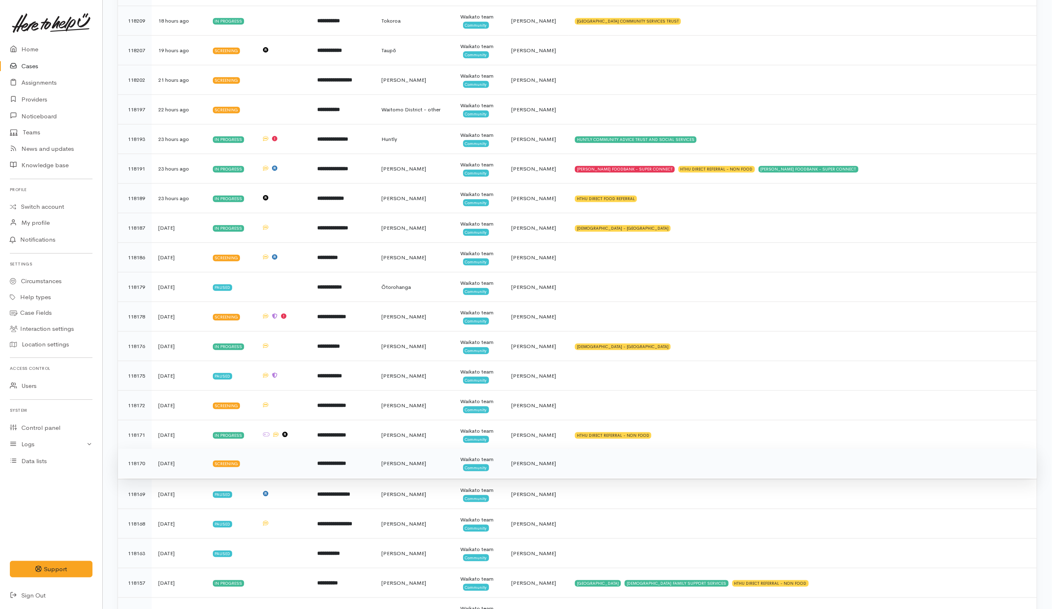
click at [588, 463] on td at bounding box center [802, 464] width 468 height 30
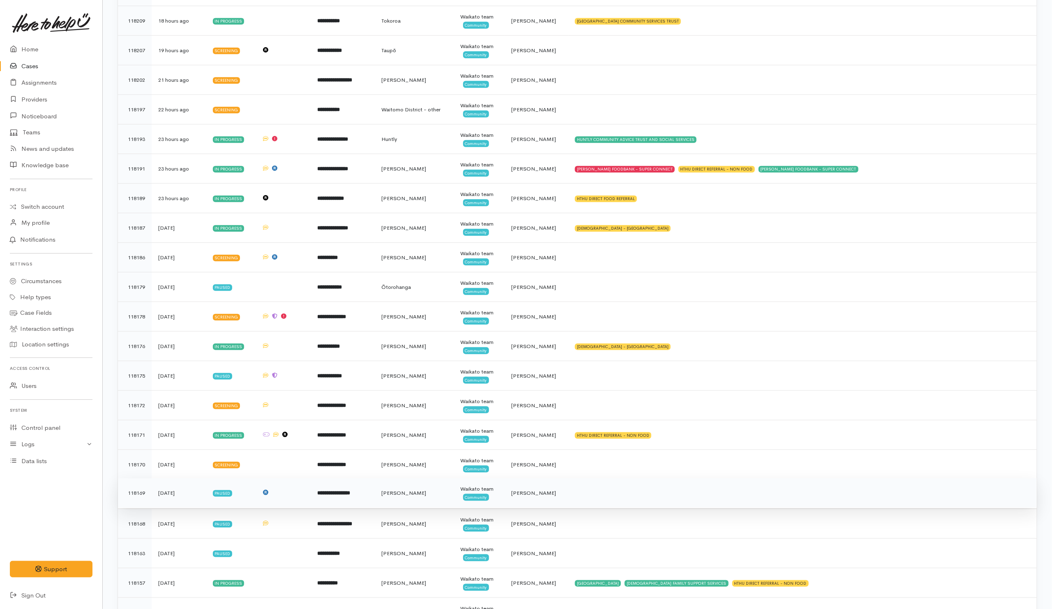
click at [575, 504] on td at bounding box center [802, 493] width 468 height 30
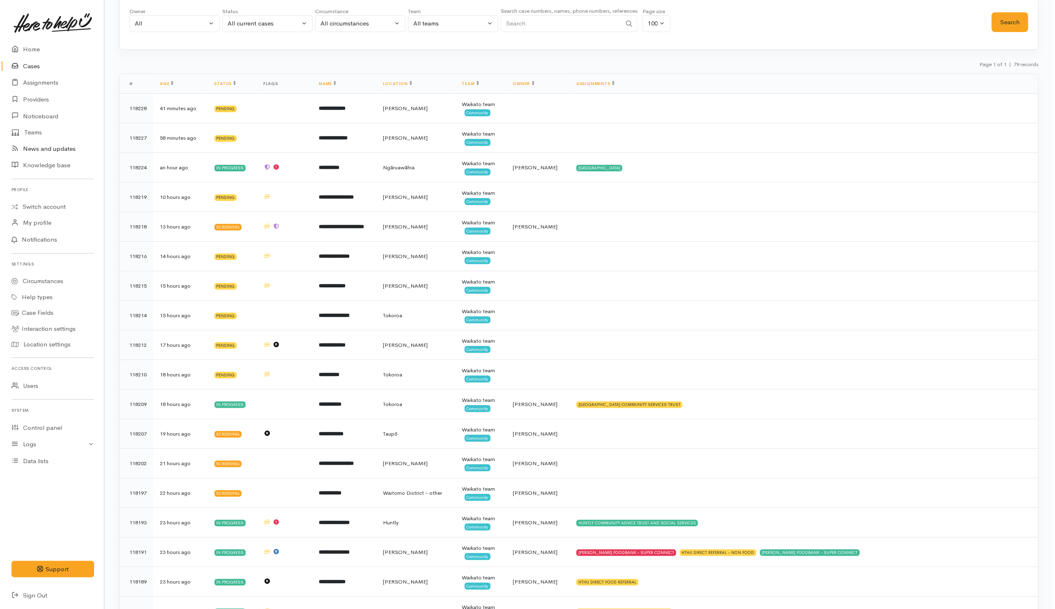
scroll to position [0, 0]
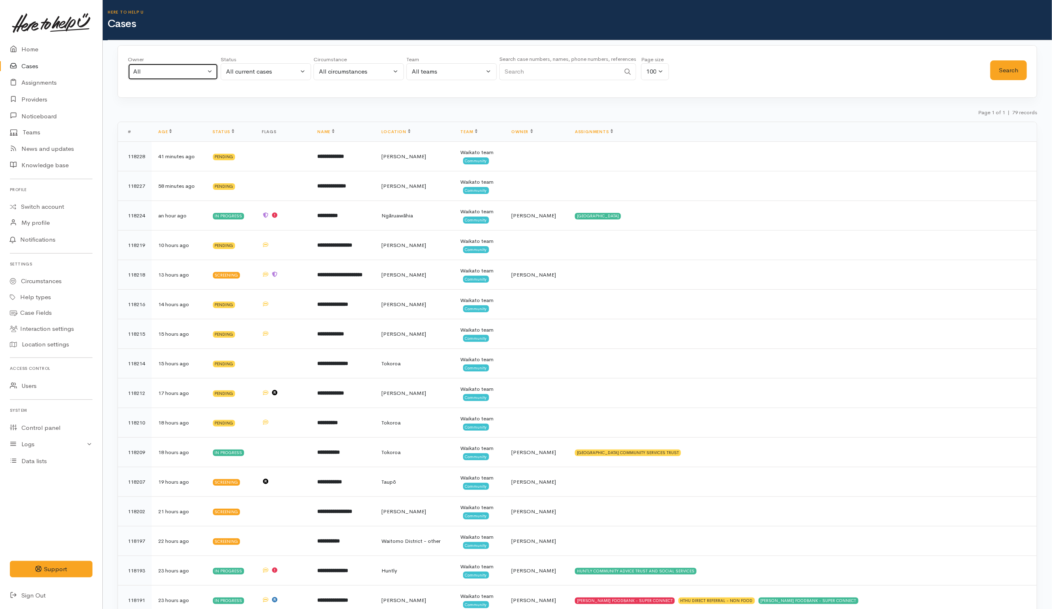
click at [152, 68] on div "All" at bounding box center [169, 71] width 72 height 9
type input "kat"
drag, startPoint x: 195, startPoint y: 131, endPoint x: 199, endPoint y: 130, distance: 4.2
click at [198, 130] on span "[PERSON_NAME] ('Here to help u')" at bounding box center [192, 125] width 101 height 9
select select "1252"
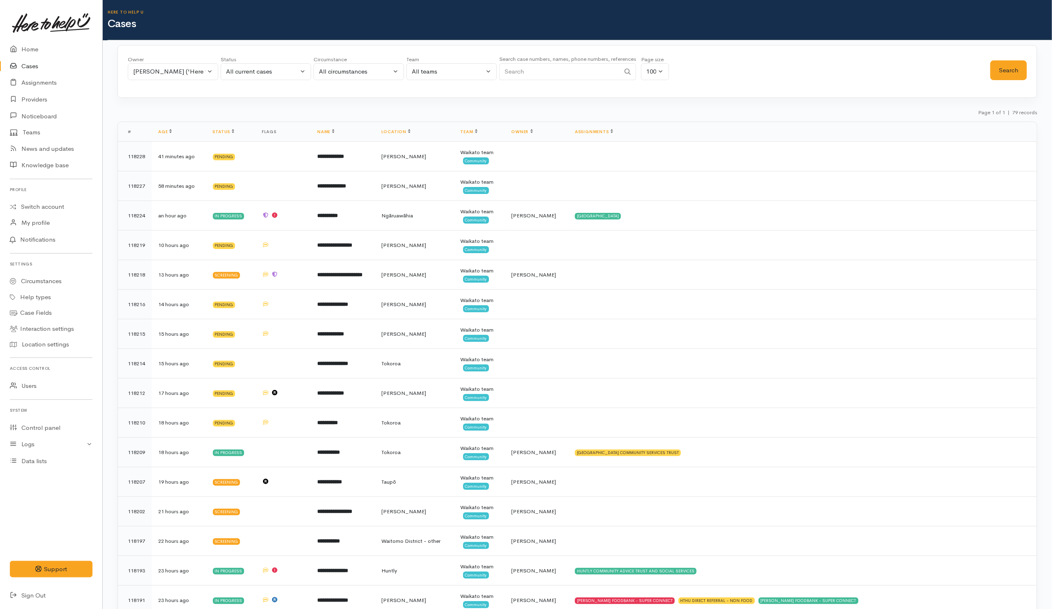
click at [1027, 69] on div "Owner All My cases [PERSON_NAME] ('Here to help u') [PERSON_NAME] ('Here to hel…" at bounding box center [576, 71] width 919 height 53
drag, startPoint x: 1012, startPoint y: 68, endPoint x: 1008, endPoint y: 70, distance: 4.2
click at [1012, 69] on button "Search" at bounding box center [1008, 70] width 37 height 20
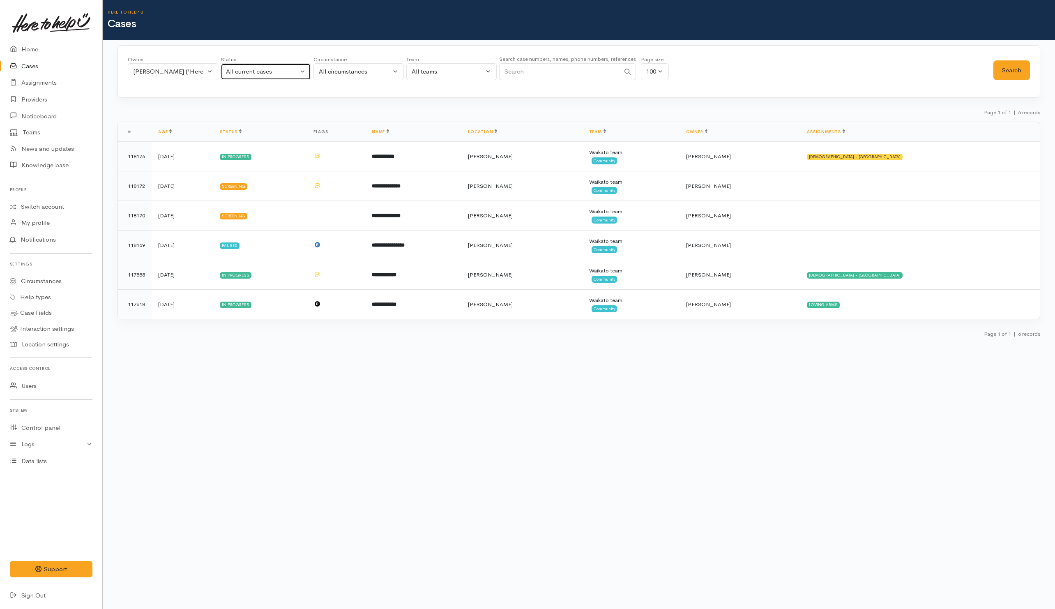
click at [240, 69] on div "All current cases" at bounding box center [262, 71] width 72 height 9
click at [365, 103] on div "Owner All My cases [PERSON_NAME] ('Here to help u') [PERSON_NAME] ('Here to hel…" at bounding box center [579, 194] width 952 height 298
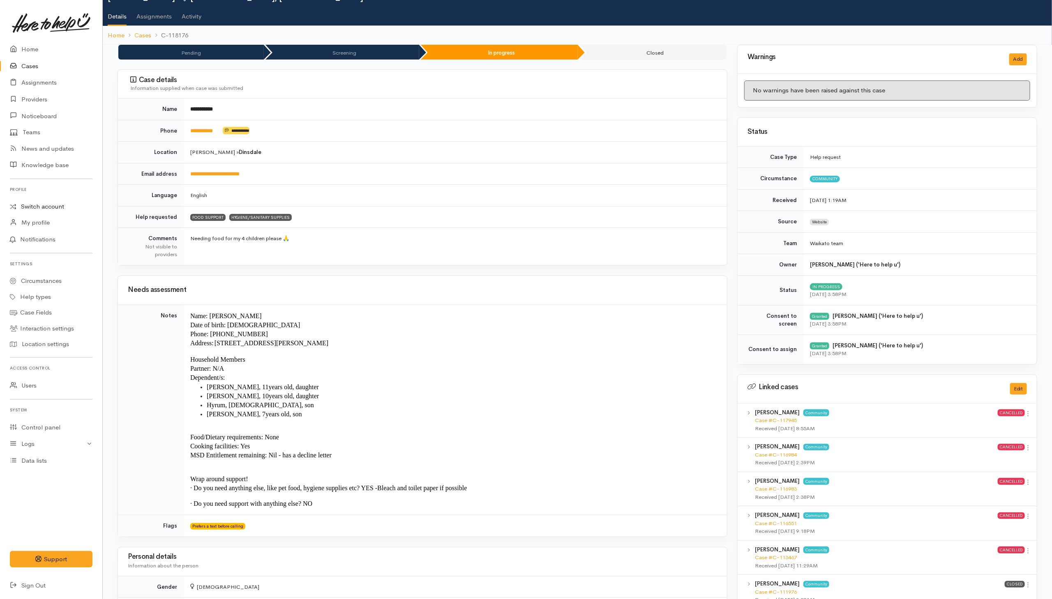
scroll to position [62, 0]
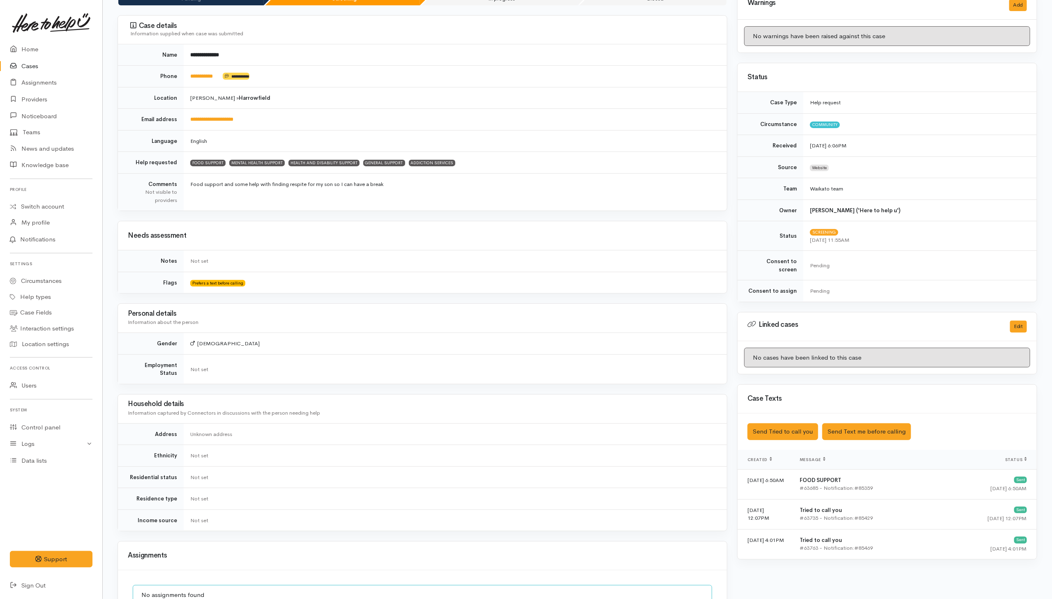
scroll to position [246, 0]
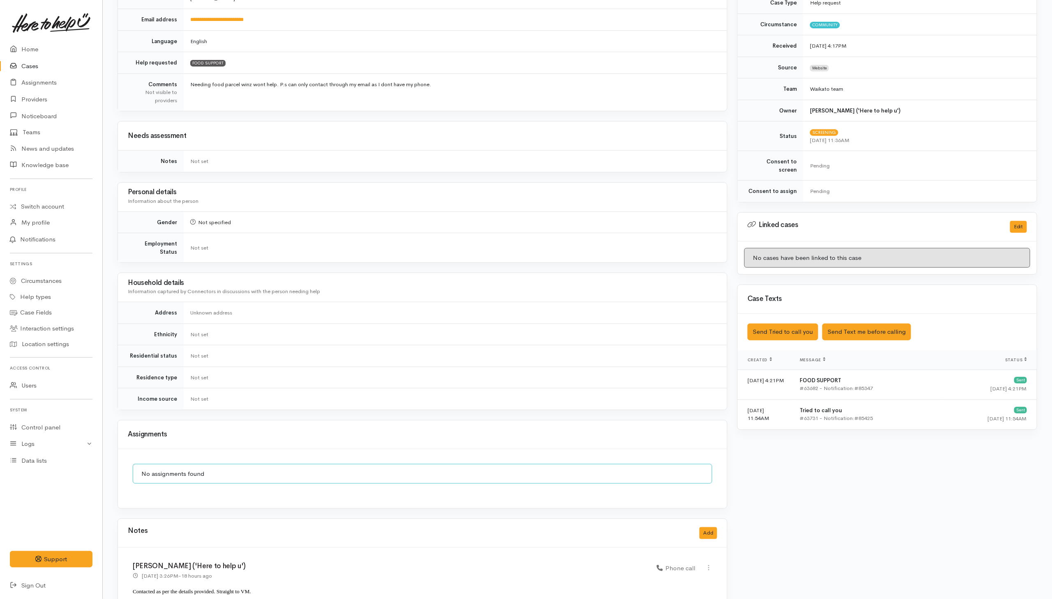
scroll to position [308, 0]
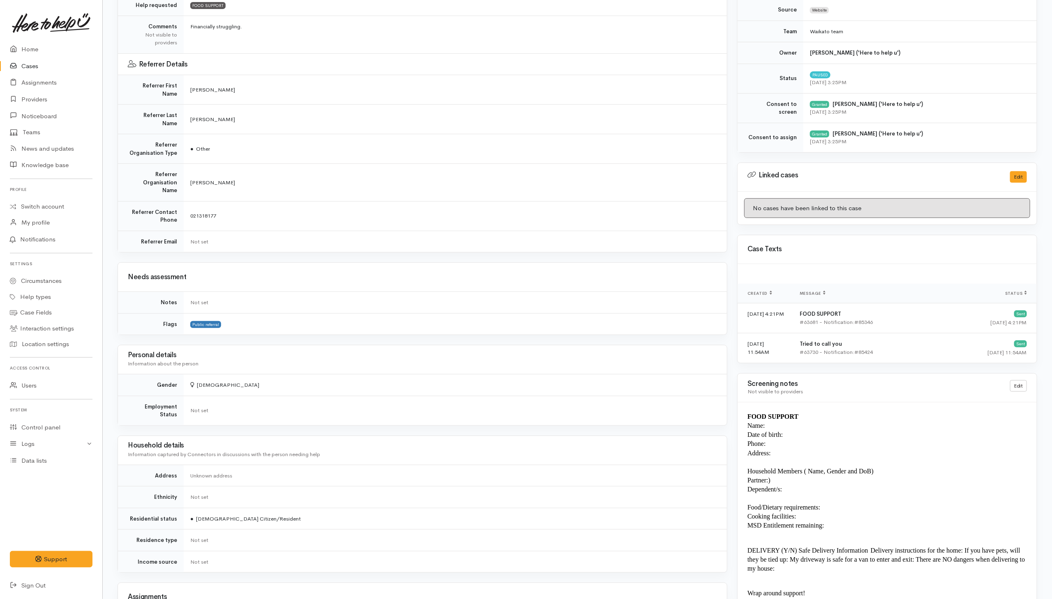
scroll to position [370, 0]
